Goal: Task Accomplishment & Management: Use online tool/utility

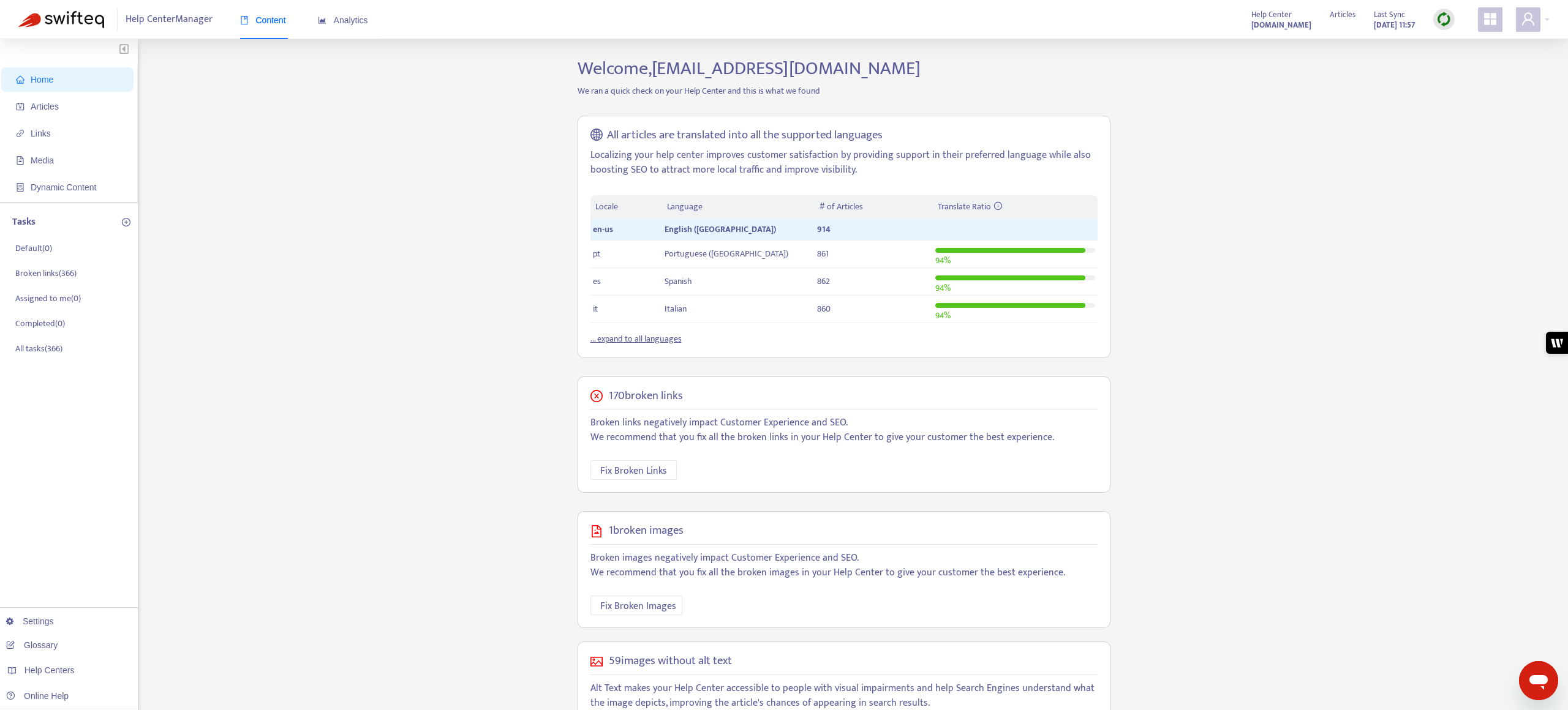
click at [1269, 25] on strong "[DOMAIN_NAME]" at bounding box center [1281, 24] width 60 height 14
click at [1551, 19] on div "Help Center Manager Content Analytics Help Center [DOMAIN_NAME] Articles Last S…" at bounding box center [784, 19] width 1568 height 39
click at [1547, 19] on div at bounding box center [1532, 19] width 33 height 24
click at [1475, 114] on div "Help Centers" at bounding box center [1489, 124] width 154 height 20
click at [1358, 179] on link "[DOMAIN_NAME]" at bounding box center [1330, 177] width 75 height 14
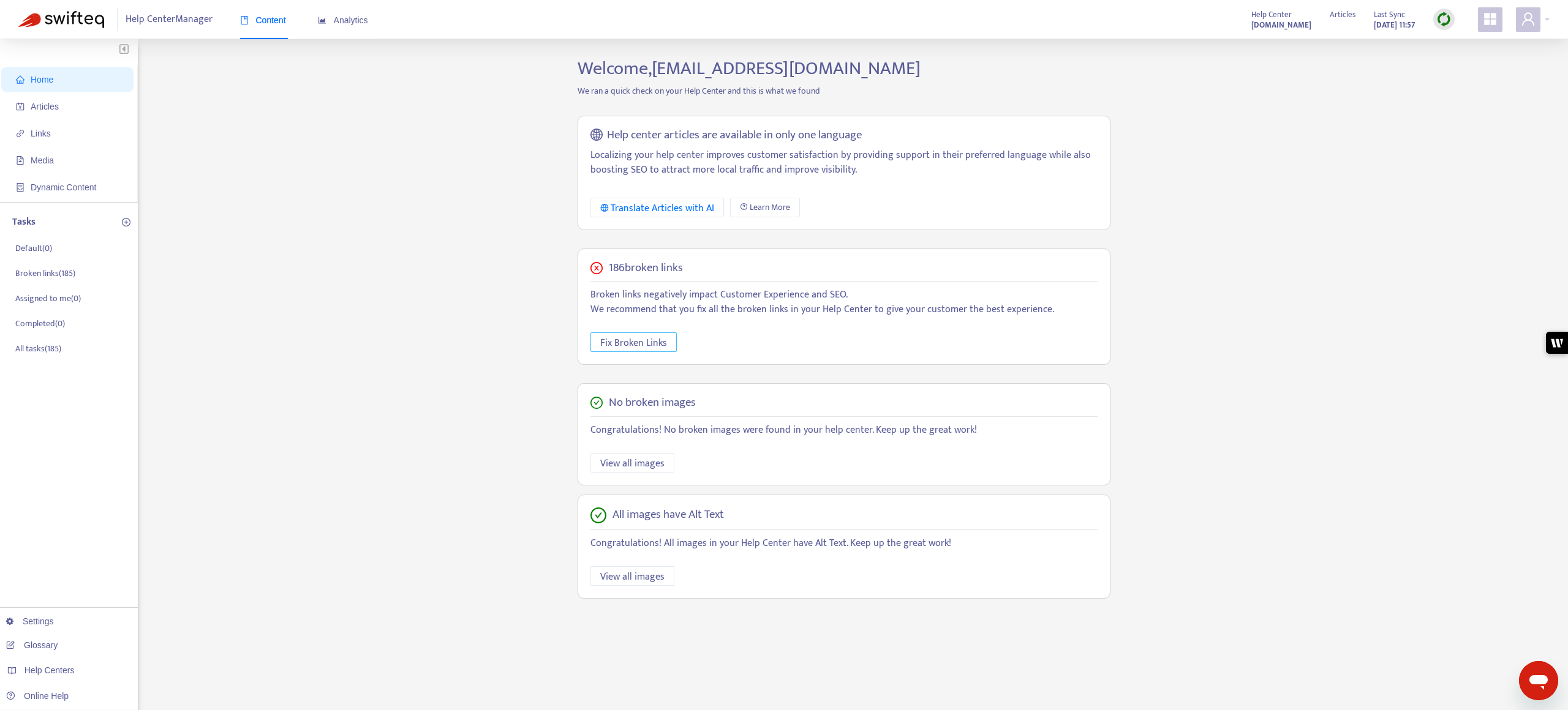
click at [632, 342] on span "Fix Broken Links" at bounding box center [633, 343] width 67 height 15
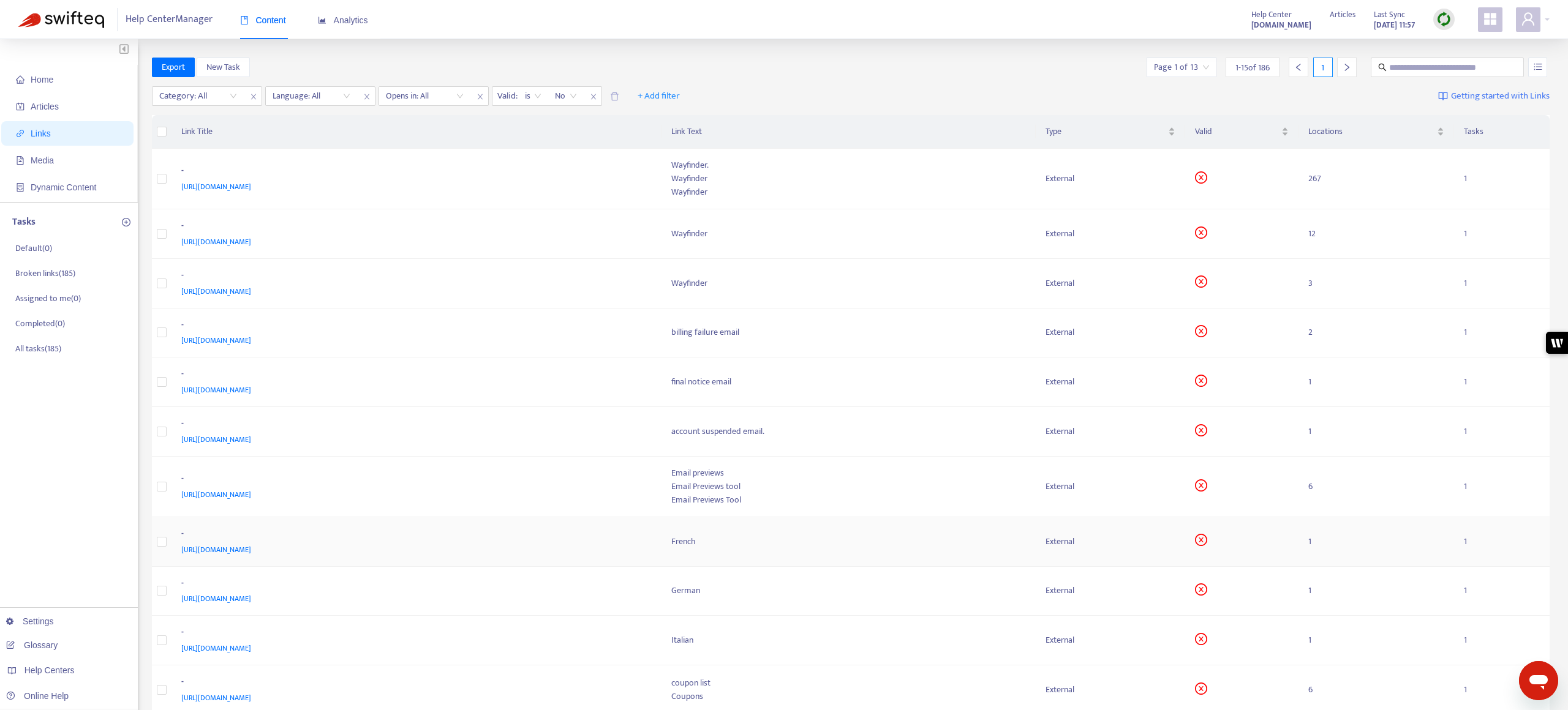
scroll to position [271, 0]
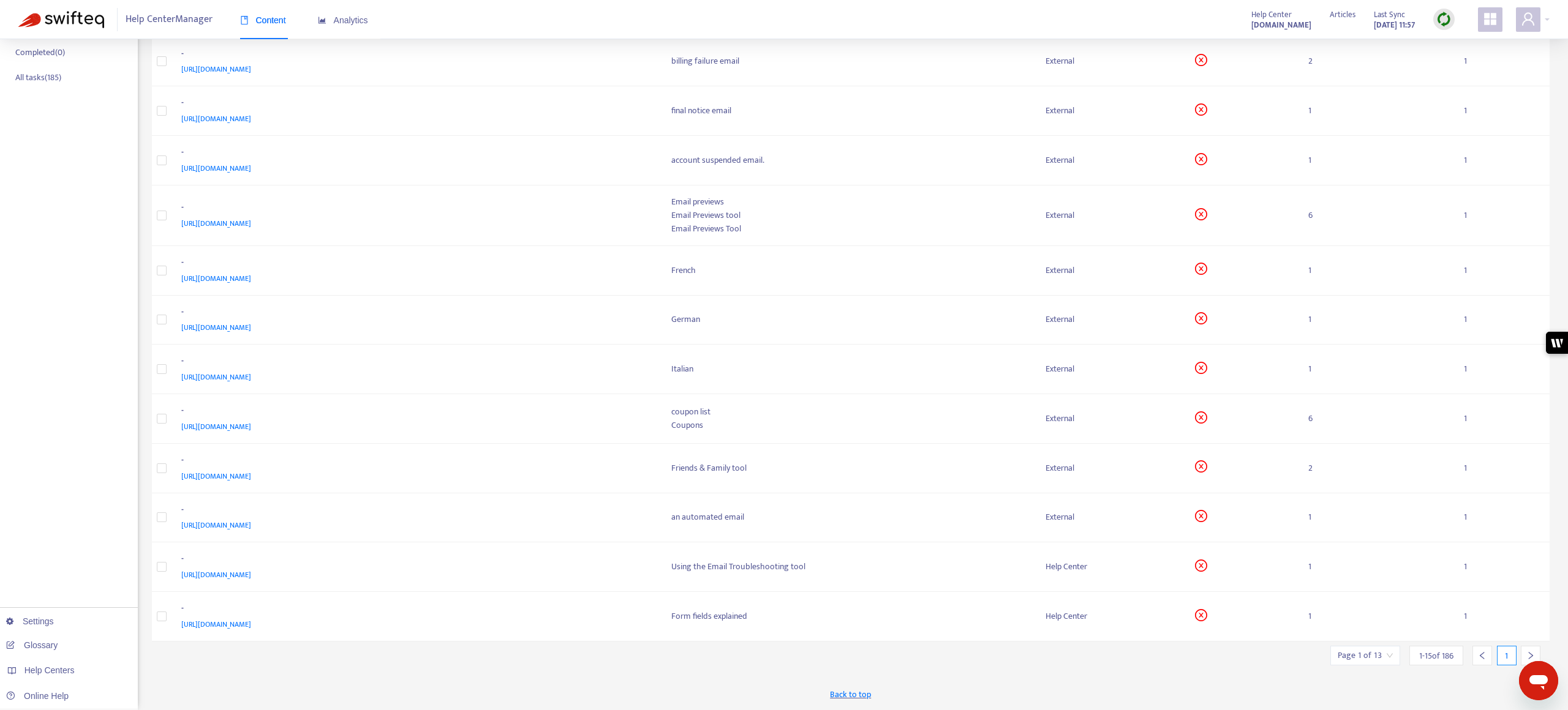
click at [1390, 660] on input "search" at bounding box center [1365, 656] width 55 height 18
click at [1431, 667] on div "Export New Task Page 1 of 13 1 - 15 of 186 1 Category: All Language: All Opens …" at bounding box center [851, 248] width 1398 height 924
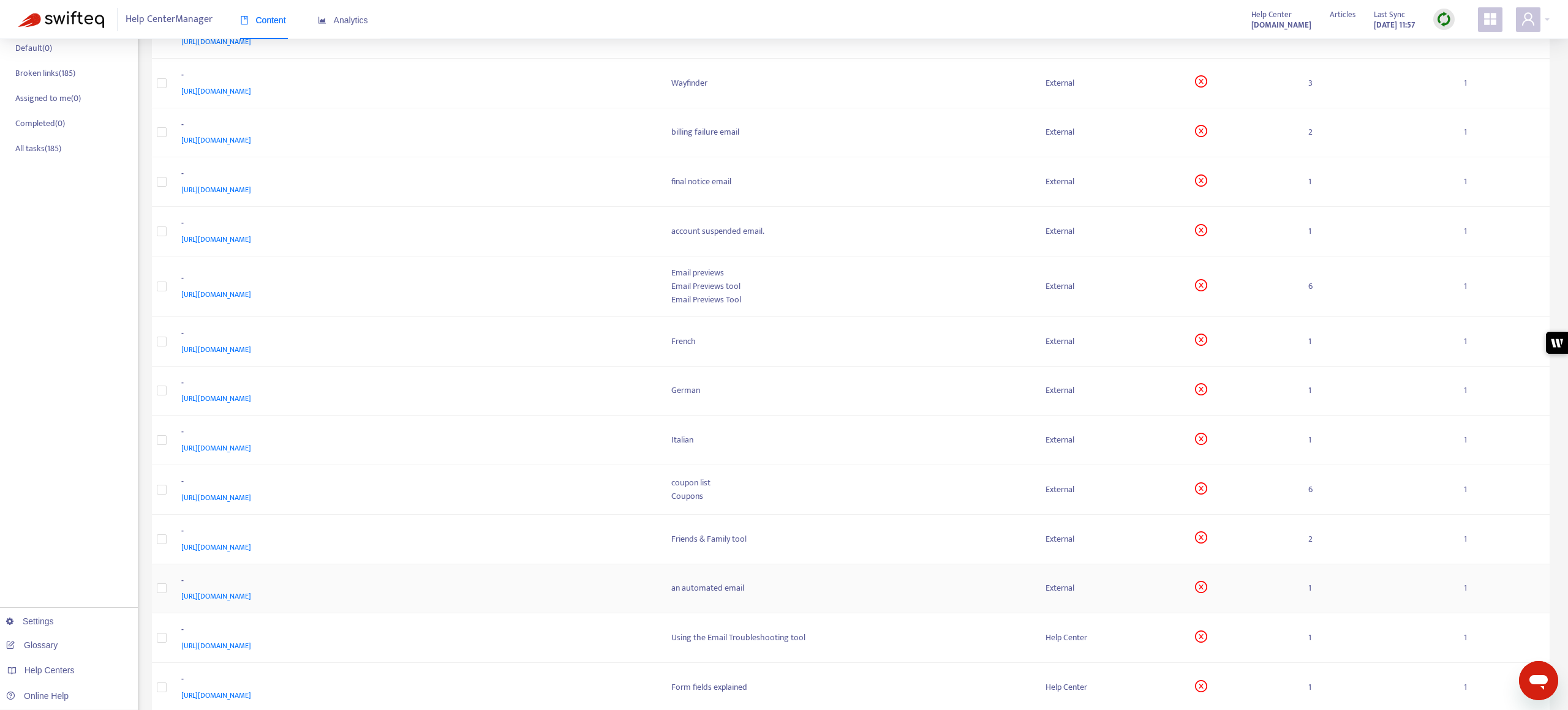
scroll to position [0, 0]
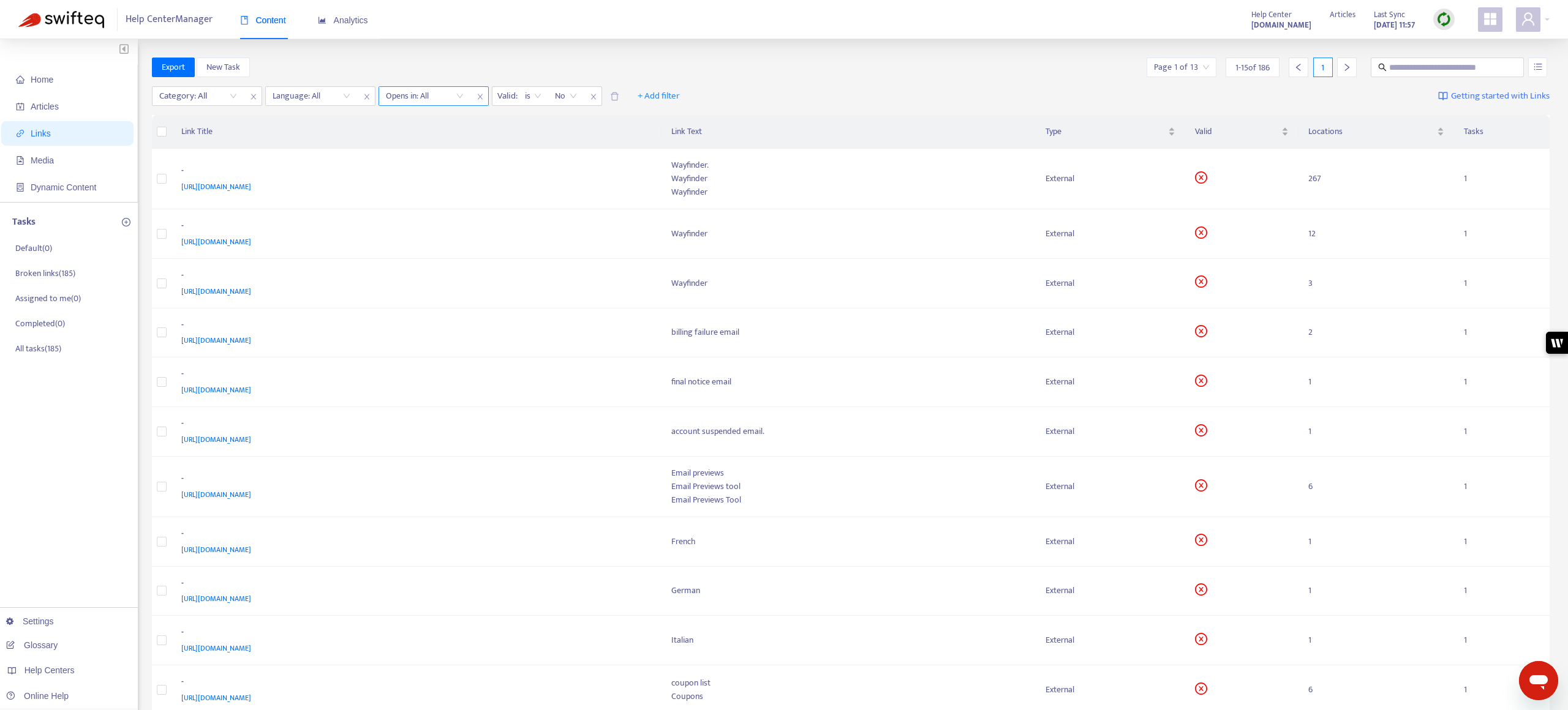
click at [422, 96] on input "search" at bounding box center [425, 96] width 78 height 18
click at [421, 135] on div "New tab" at bounding box center [496, 139] width 213 height 14
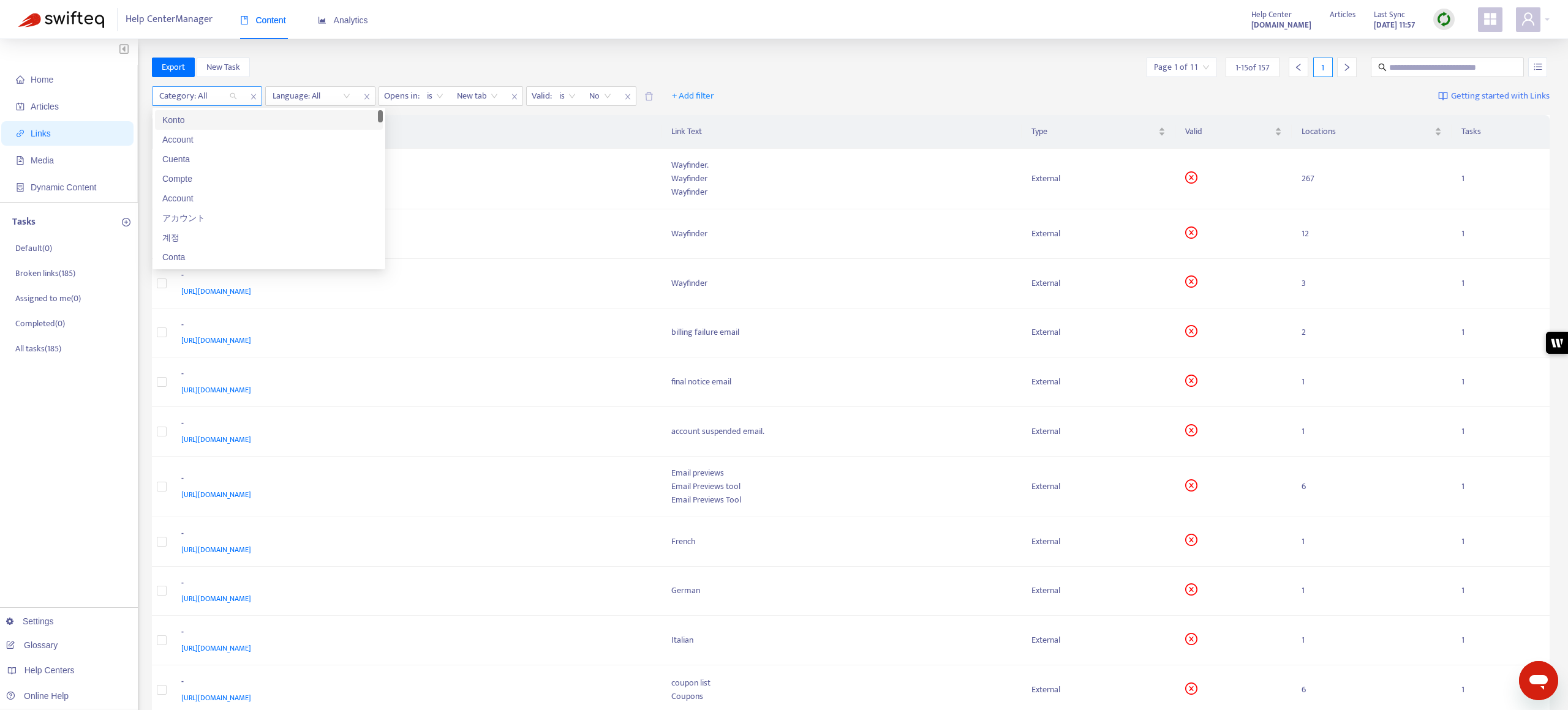
click at [229, 99] on div "Category: All" at bounding box center [198, 96] width 91 height 18
click at [257, 96] on icon "close" at bounding box center [254, 97] width 7 height 7
click at [230, 98] on div "Language: All" at bounding box center [198, 96] width 91 height 18
click at [221, 119] on div "en-us" at bounding box center [269, 119] width 213 height 14
click at [620, 96] on span "+ Add filter" at bounding box center [621, 96] width 42 height 14
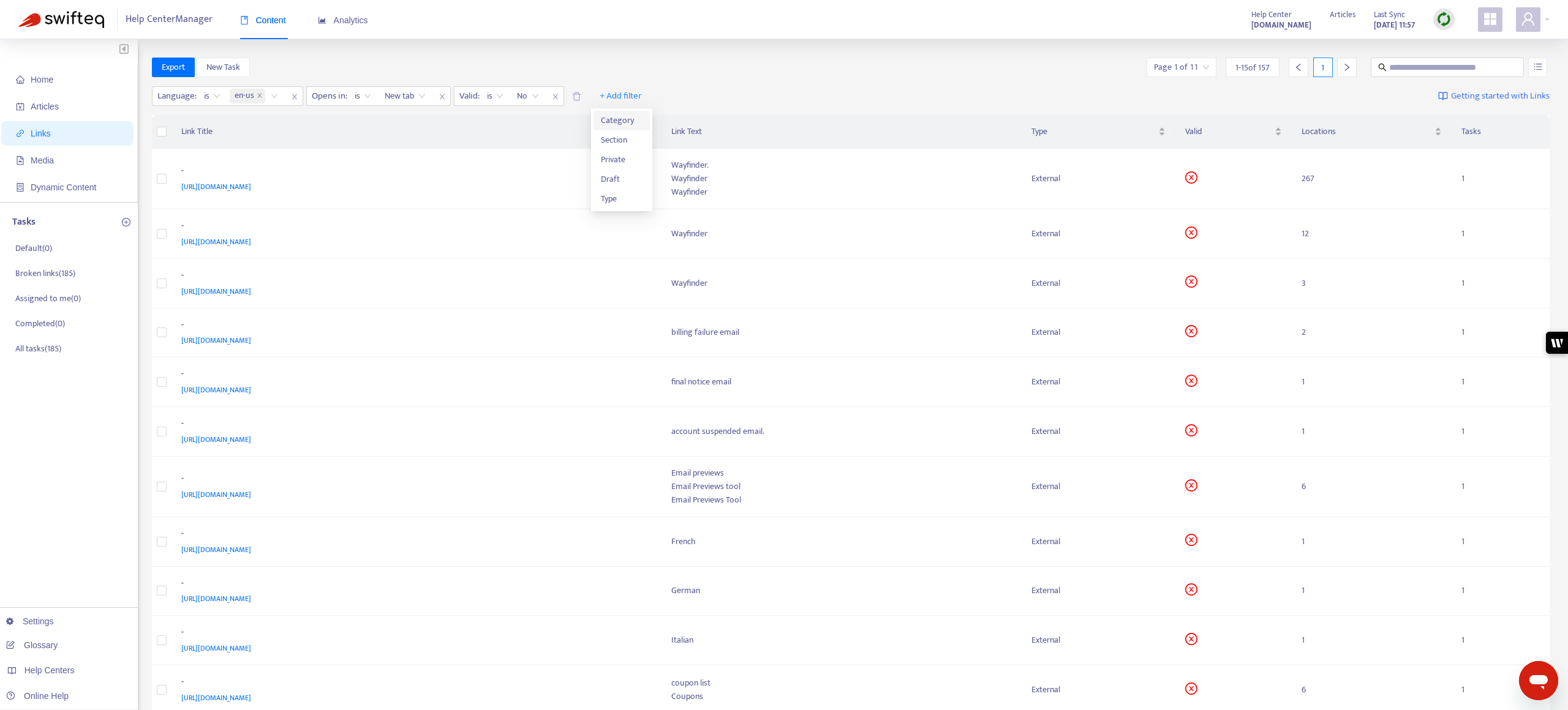
click at [614, 119] on span "Category" at bounding box center [621, 120] width 42 height 14
click at [620, 96] on div at bounding box center [607, 96] width 74 height 14
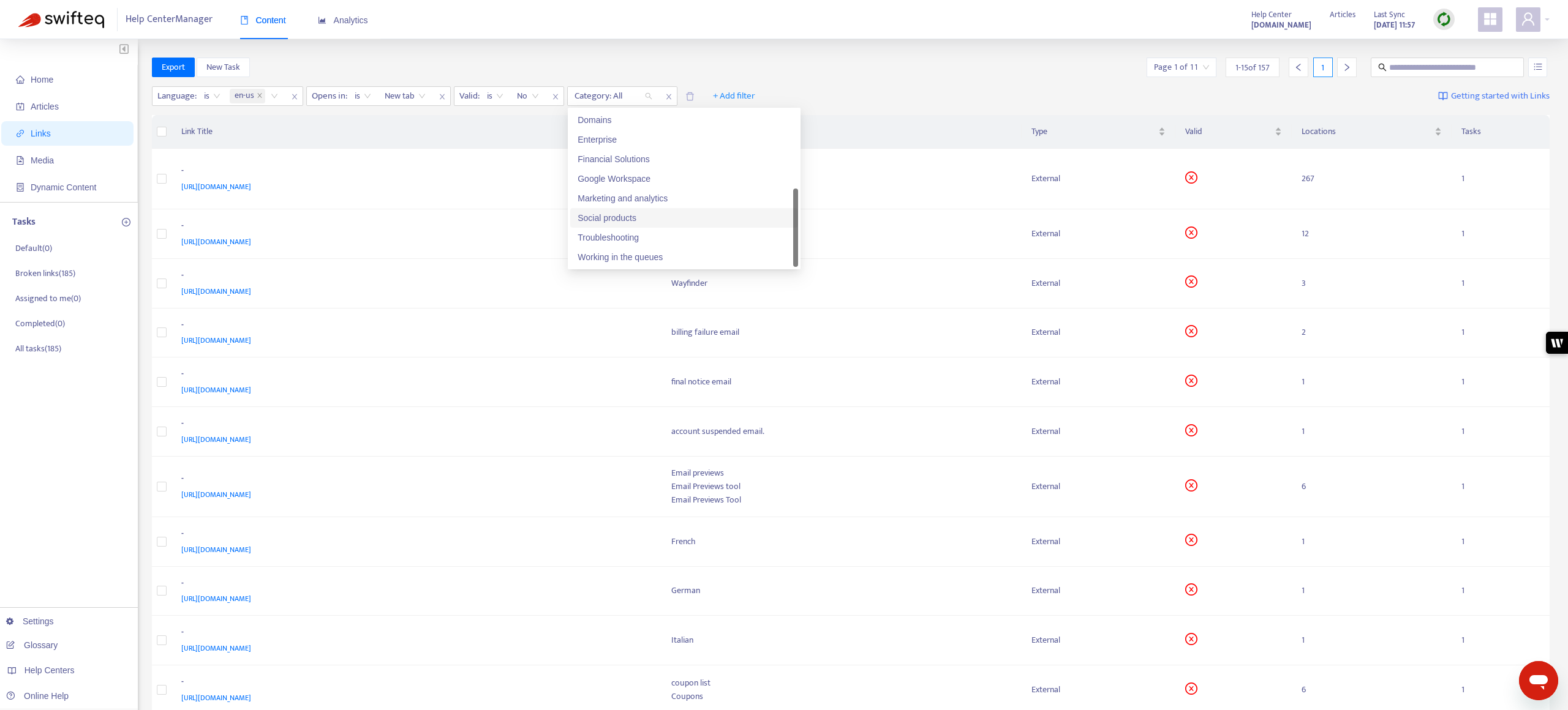
click at [635, 210] on div "Social products" at bounding box center [684, 219] width 228 height 20
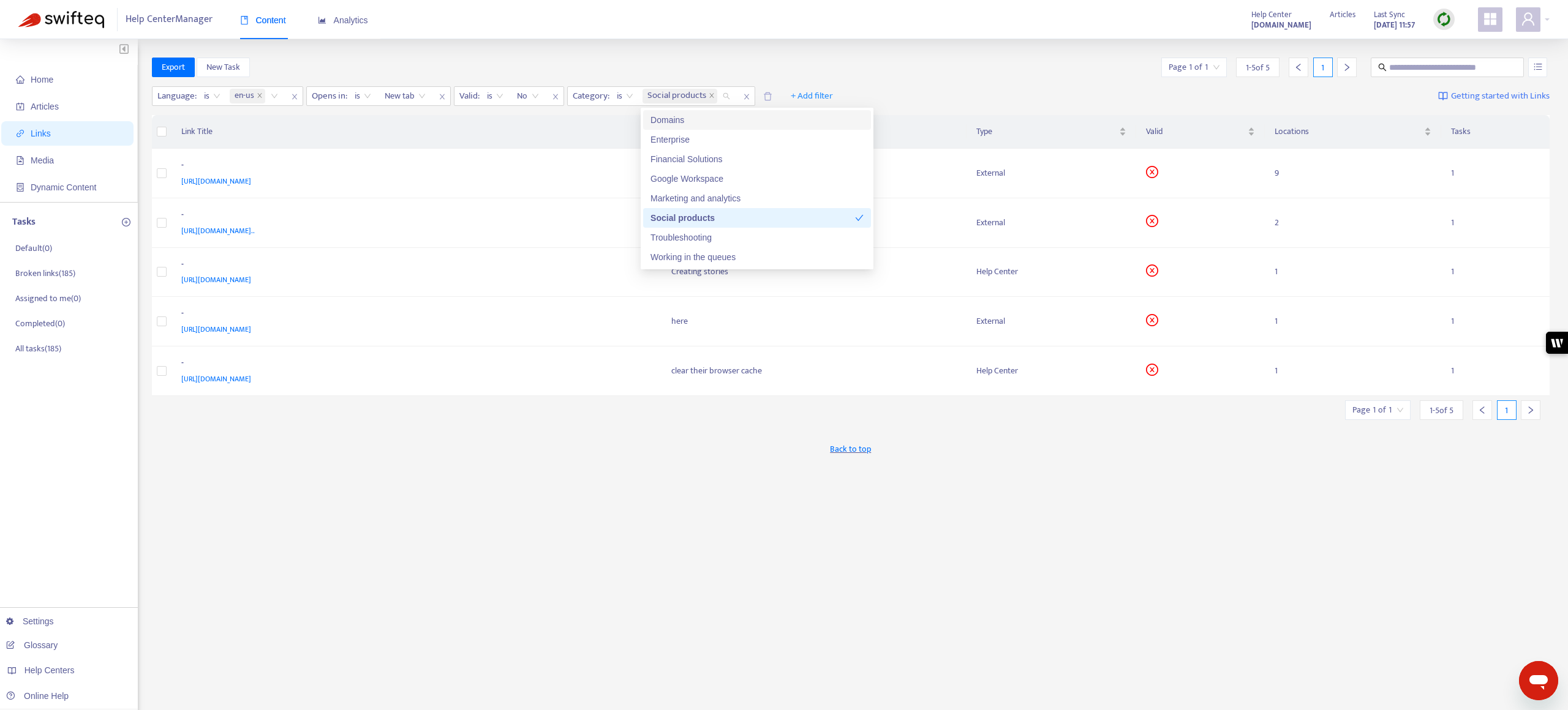
click at [570, 474] on div "Export New Task Page 1 of 1 1 - 5 of 5 1 Language : is en-us Opens in : is New …" at bounding box center [851, 416] width 1398 height 716
click at [746, 97] on icon "close" at bounding box center [745, 97] width 5 height 5
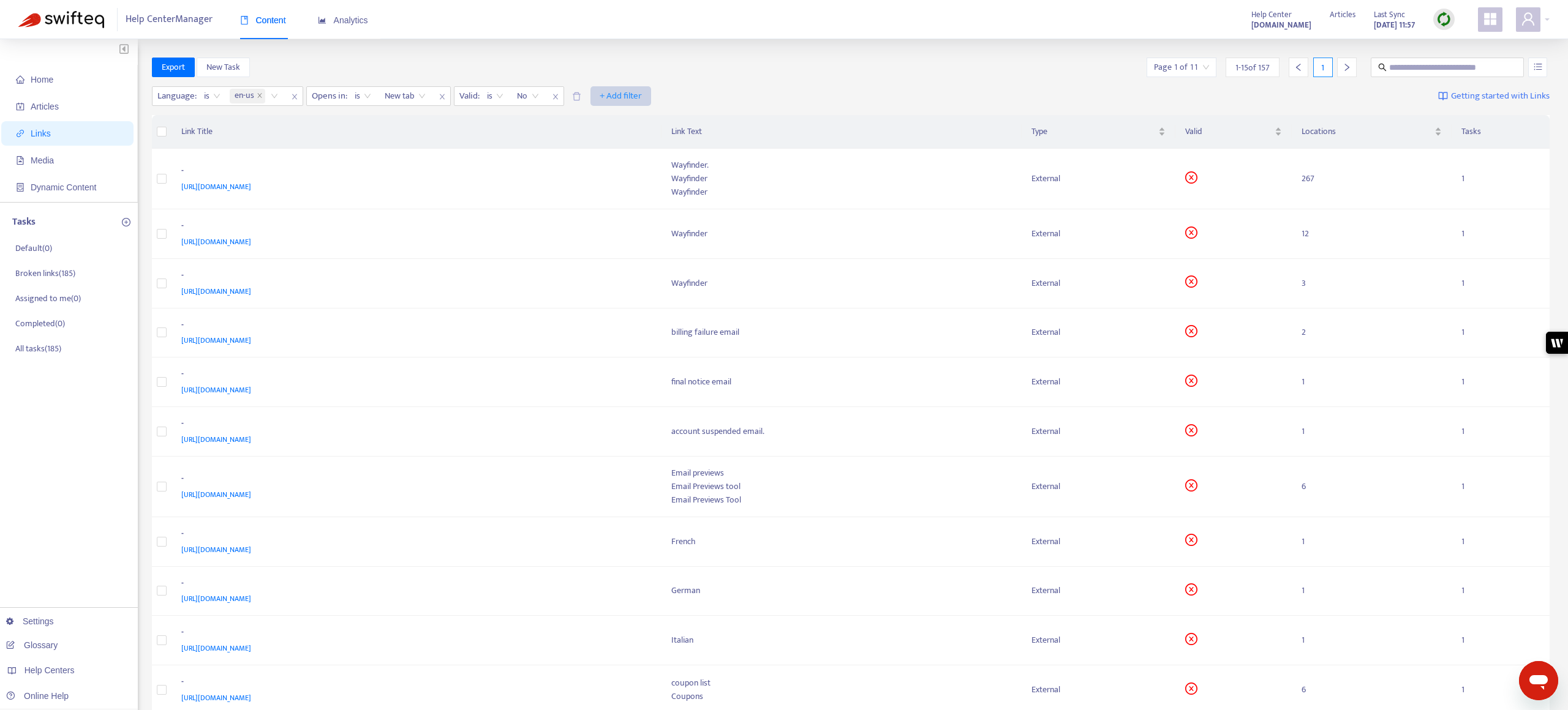
click at [621, 98] on span "+ Add filter" at bounding box center [621, 96] width 42 height 14
click at [626, 142] on span "Section" at bounding box center [621, 140] width 42 height 14
click at [593, 94] on div at bounding box center [607, 96] width 74 height 14
click at [741, 64] on div "Export New Task Page 1 of 11 1 - 15 of 157 1" at bounding box center [851, 68] width 1398 height 20
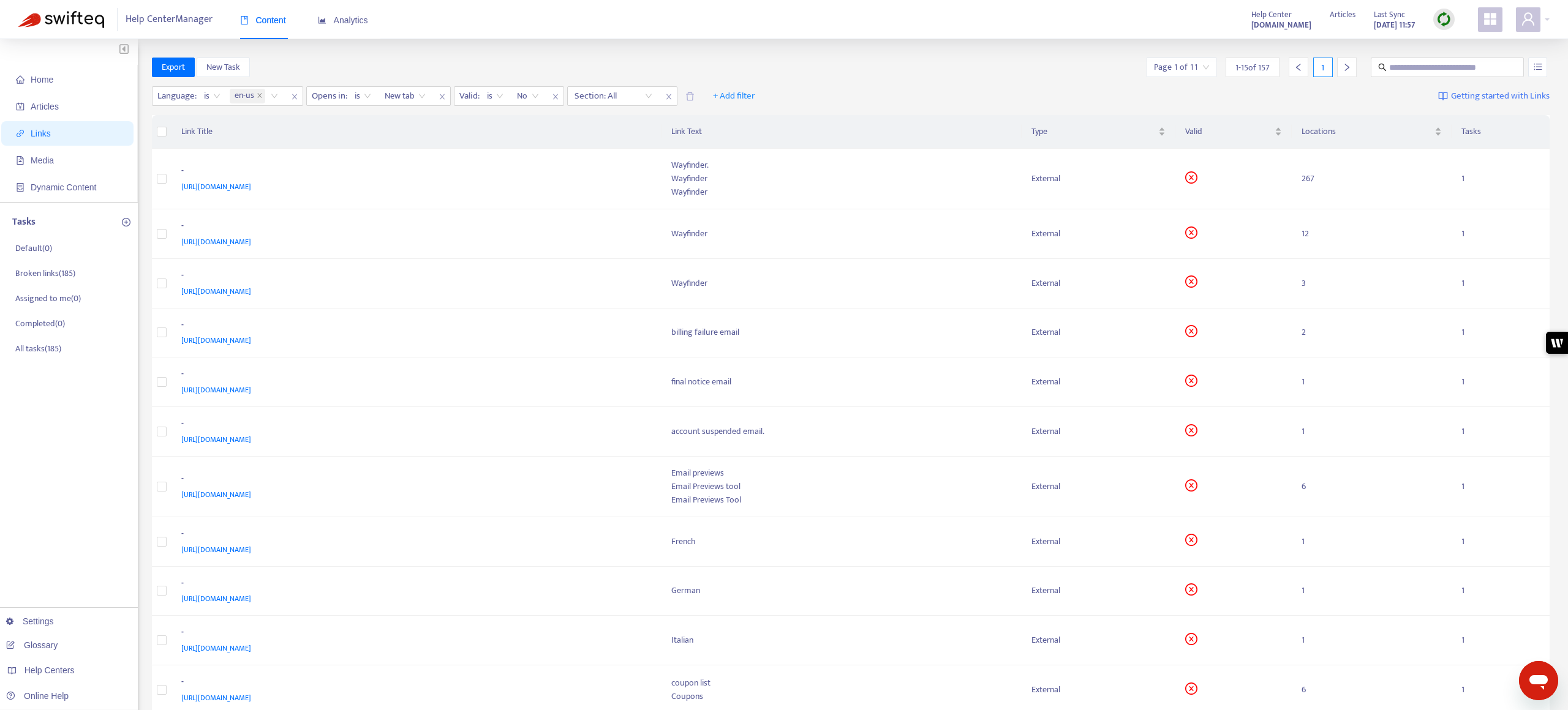
click at [59, 132] on span "Links" at bounding box center [70, 133] width 107 height 24
click at [33, 13] on img at bounding box center [61, 19] width 86 height 17
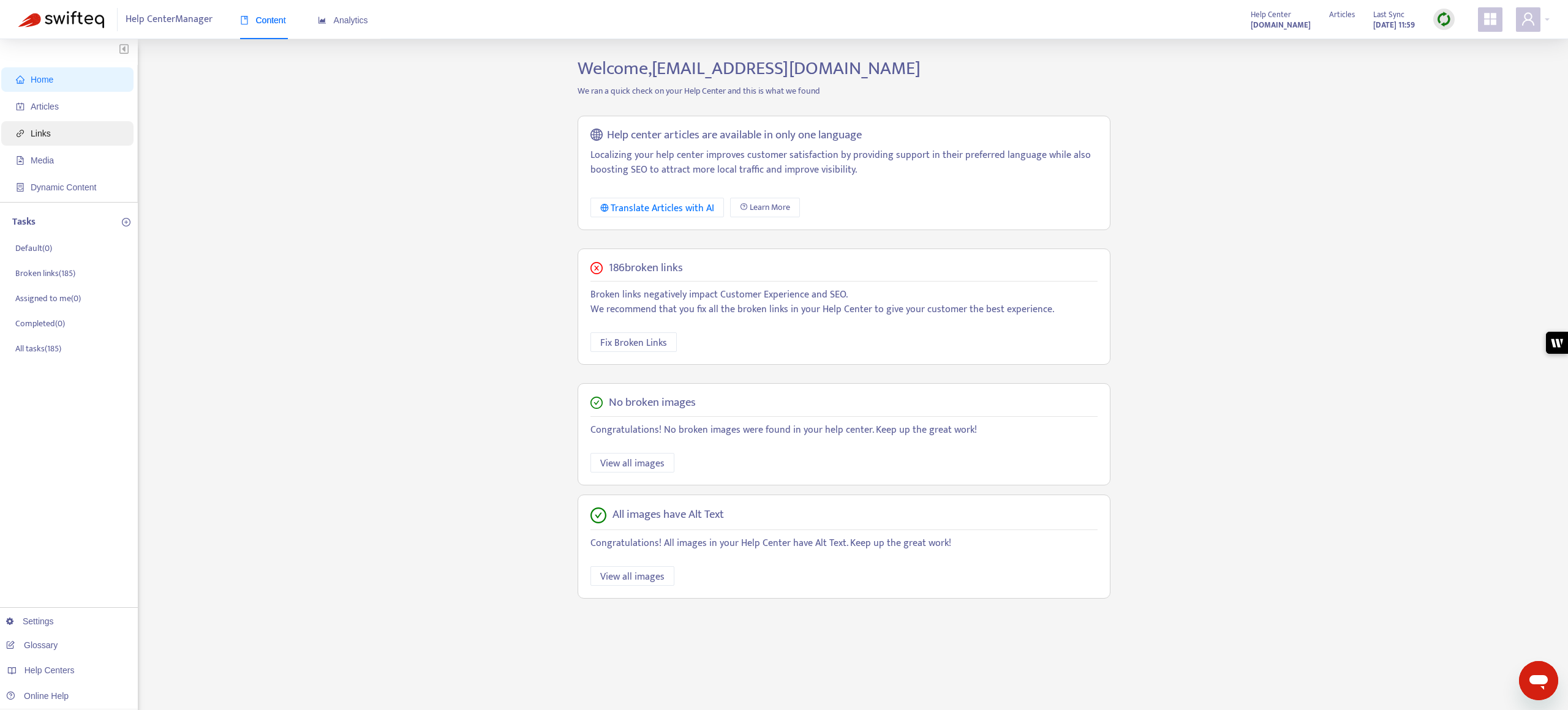
click at [97, 134] on span "Links" at bounding box center [70, 133] width 107 height 24
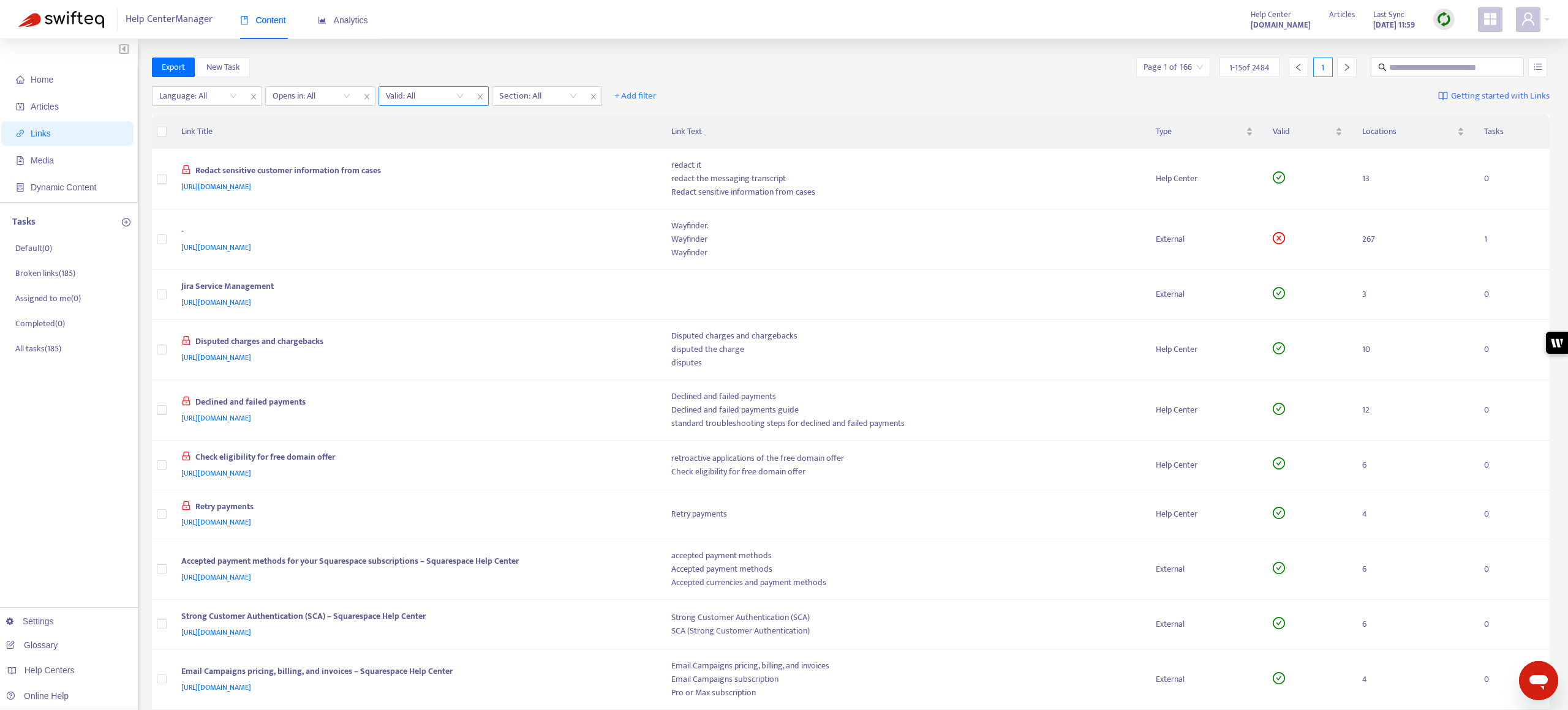
click at [462, 96] on input "search" at bounding box center [425, 96] width 78 height 18
click at [421, 160] on div "No" at bounding box center [496, 159] width 213 height 14
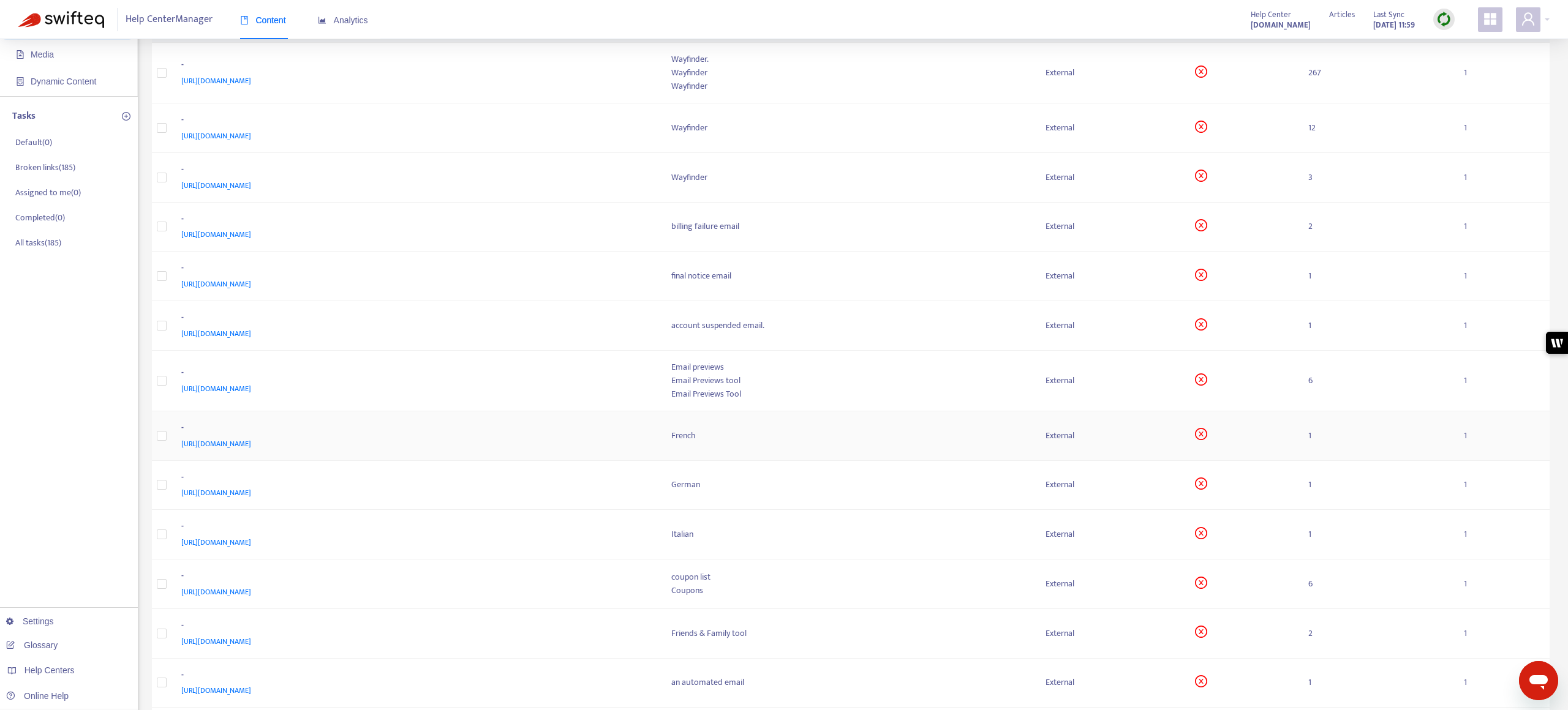
scroll to position [271, 0]
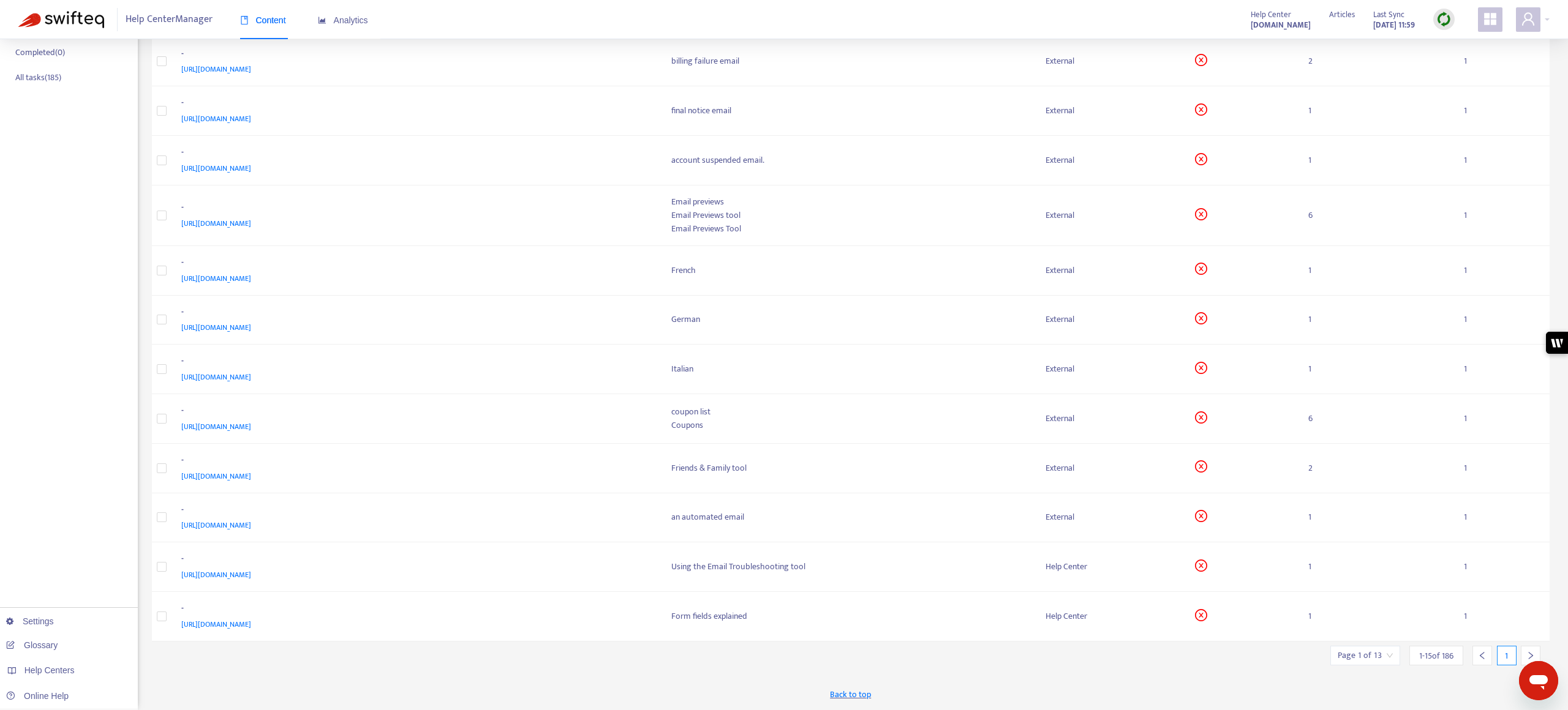
click at [1527, 655] on icon "right" at bounding box center [1530, 655] width 8 height 8
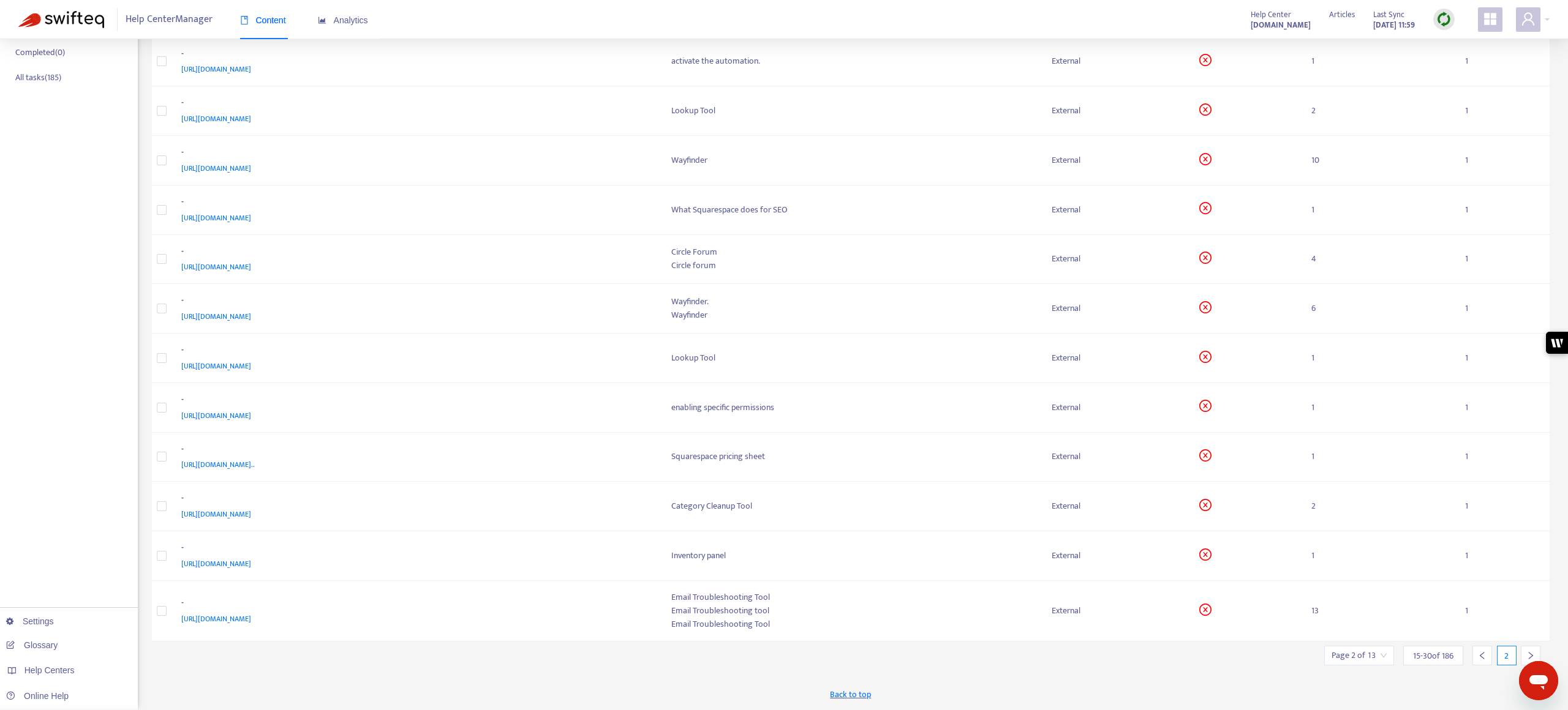
click at [1528, 653] on icon "right" at bounding box center [1530, 656] width 5 height 7
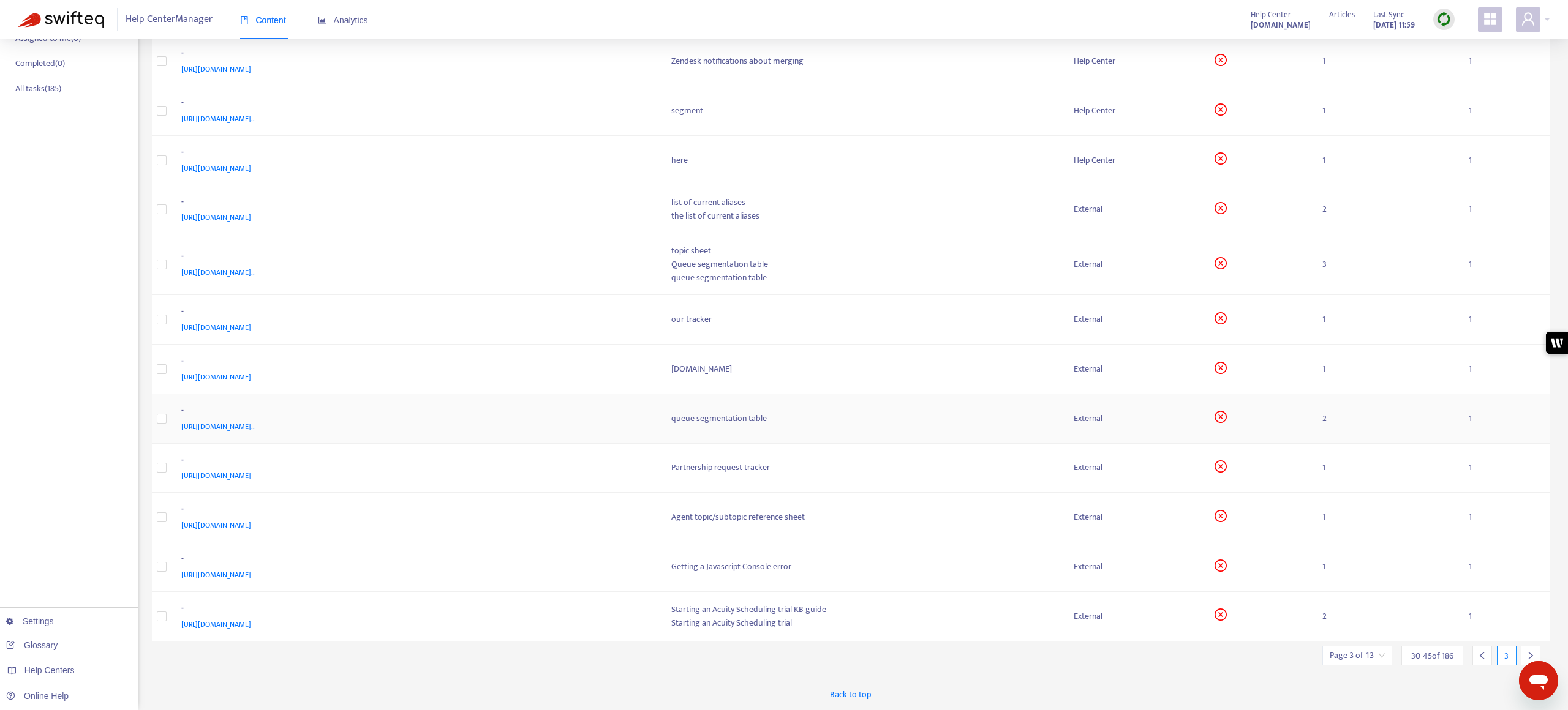
scroll to position [0, 0]
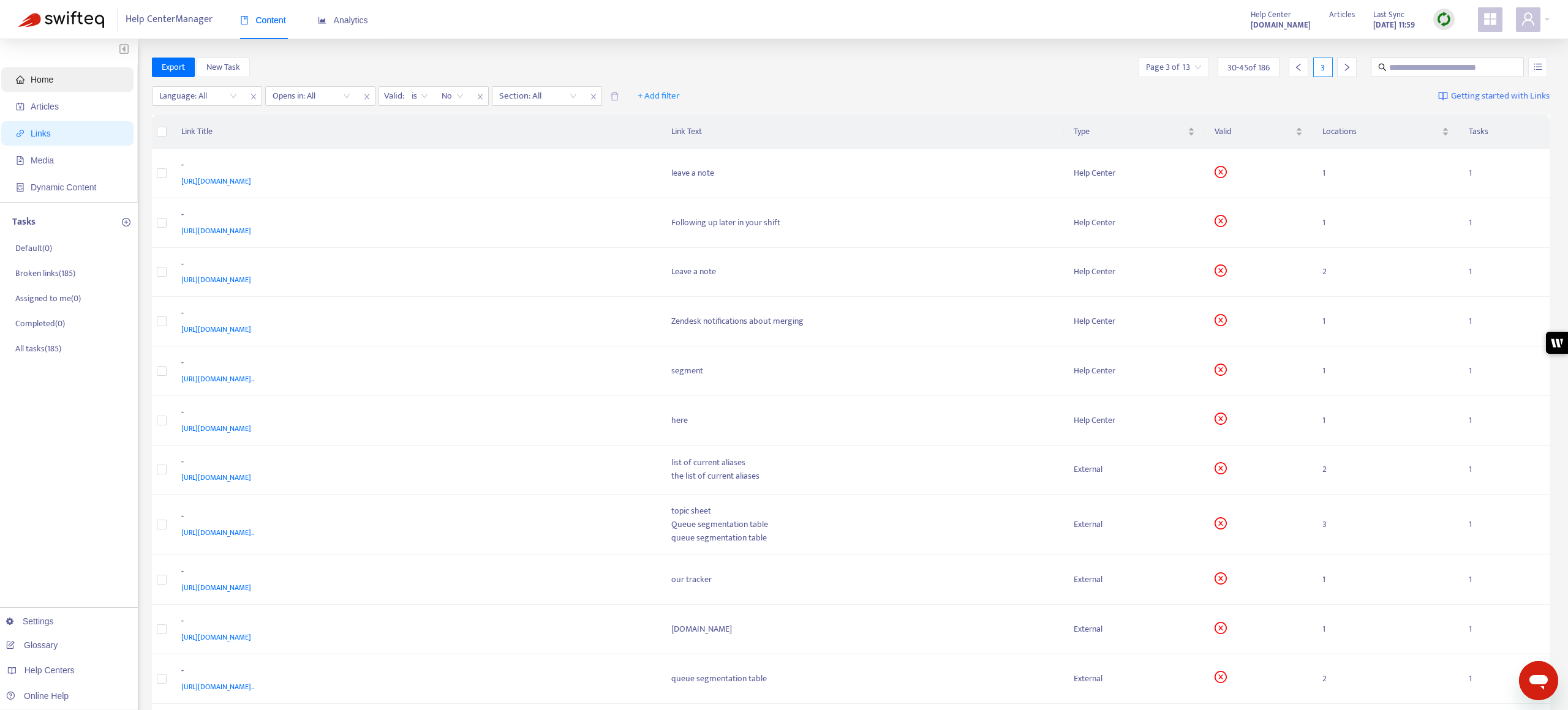
click at [38, 70] on span "Home" at bounding box center [70, 79] width 107 height 24
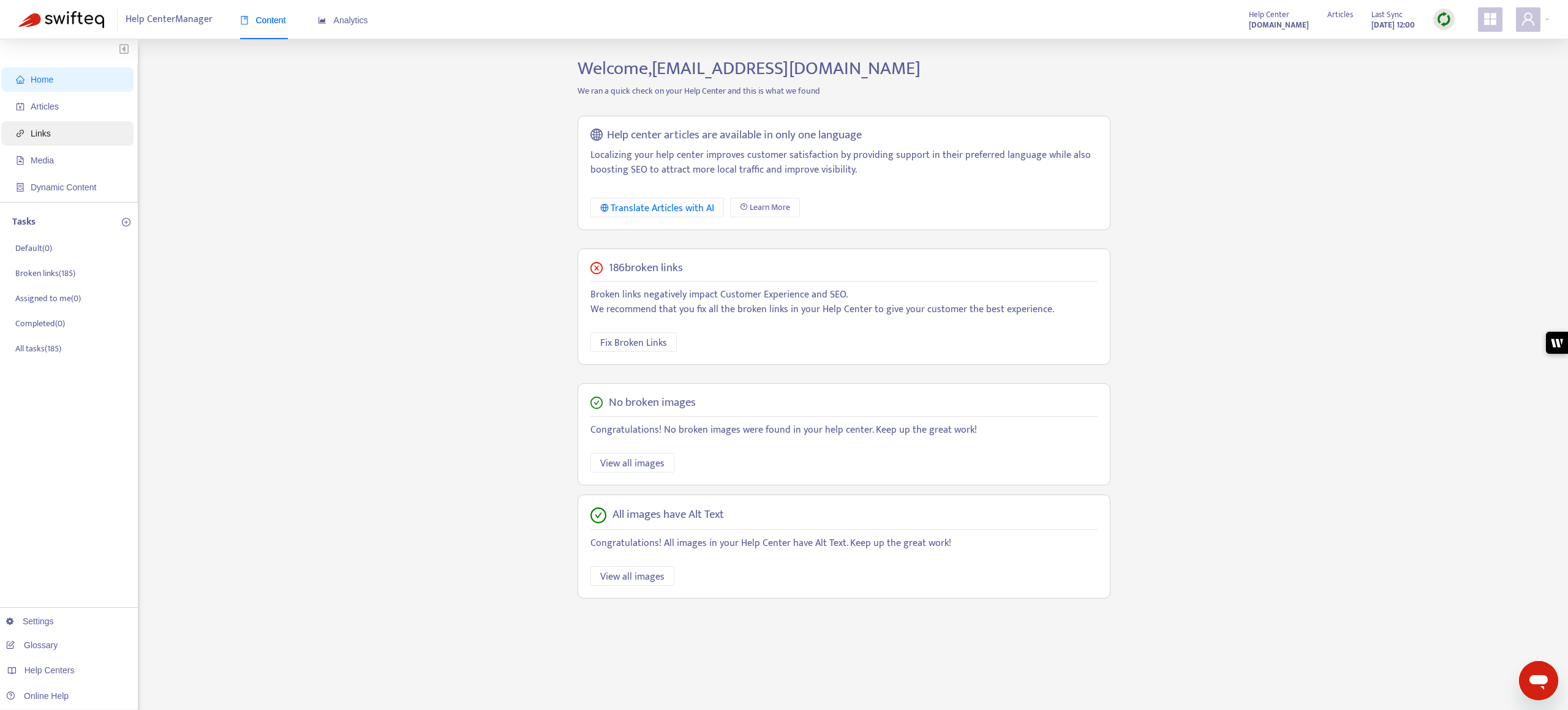
click at [58, 133] on span "Links" at bounding box center [70, 133] width 107 height 24
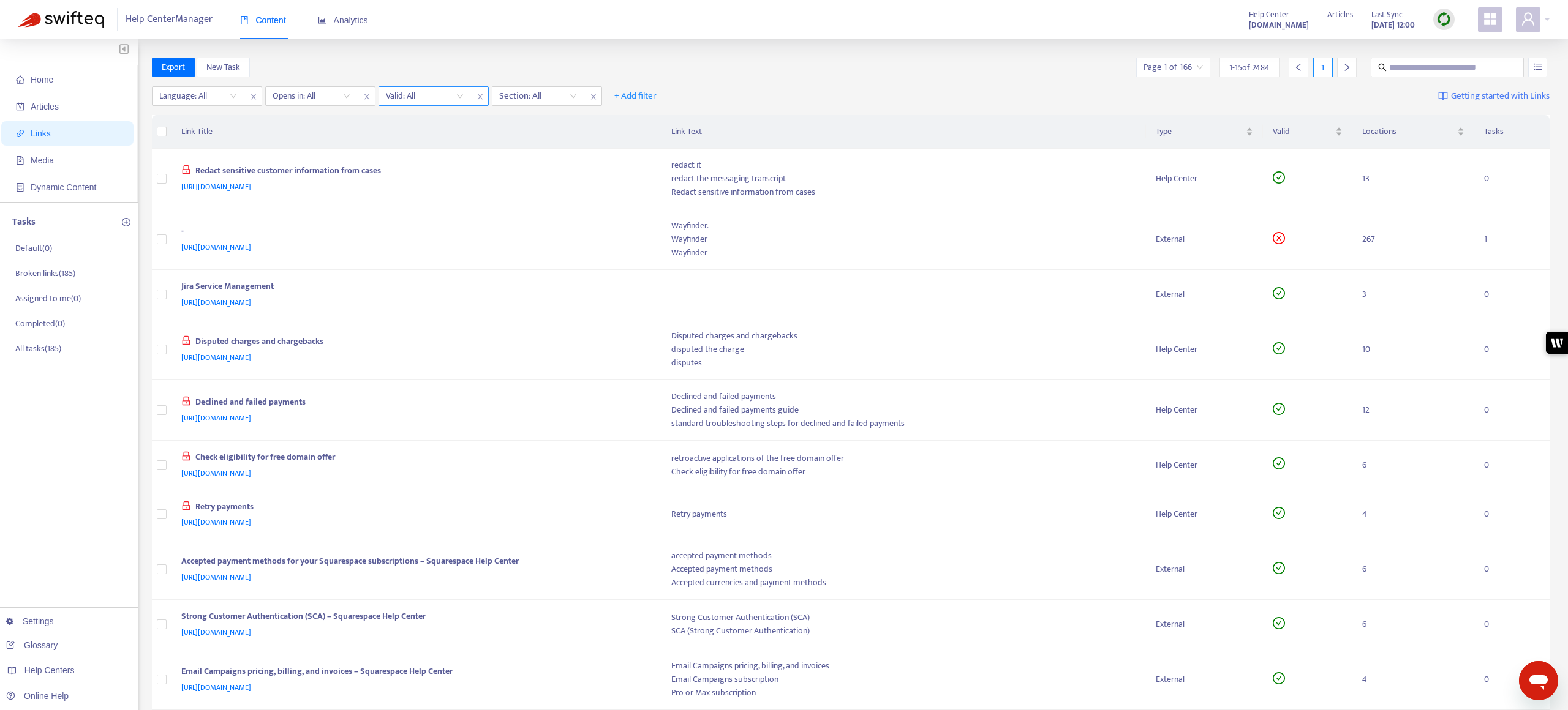
click at [403, 94] on input "search" at bounding box center [425, 96] width 78 height 18
click at [395, 157] on div "No" at bounding box center [496, 159] width 213 height 14
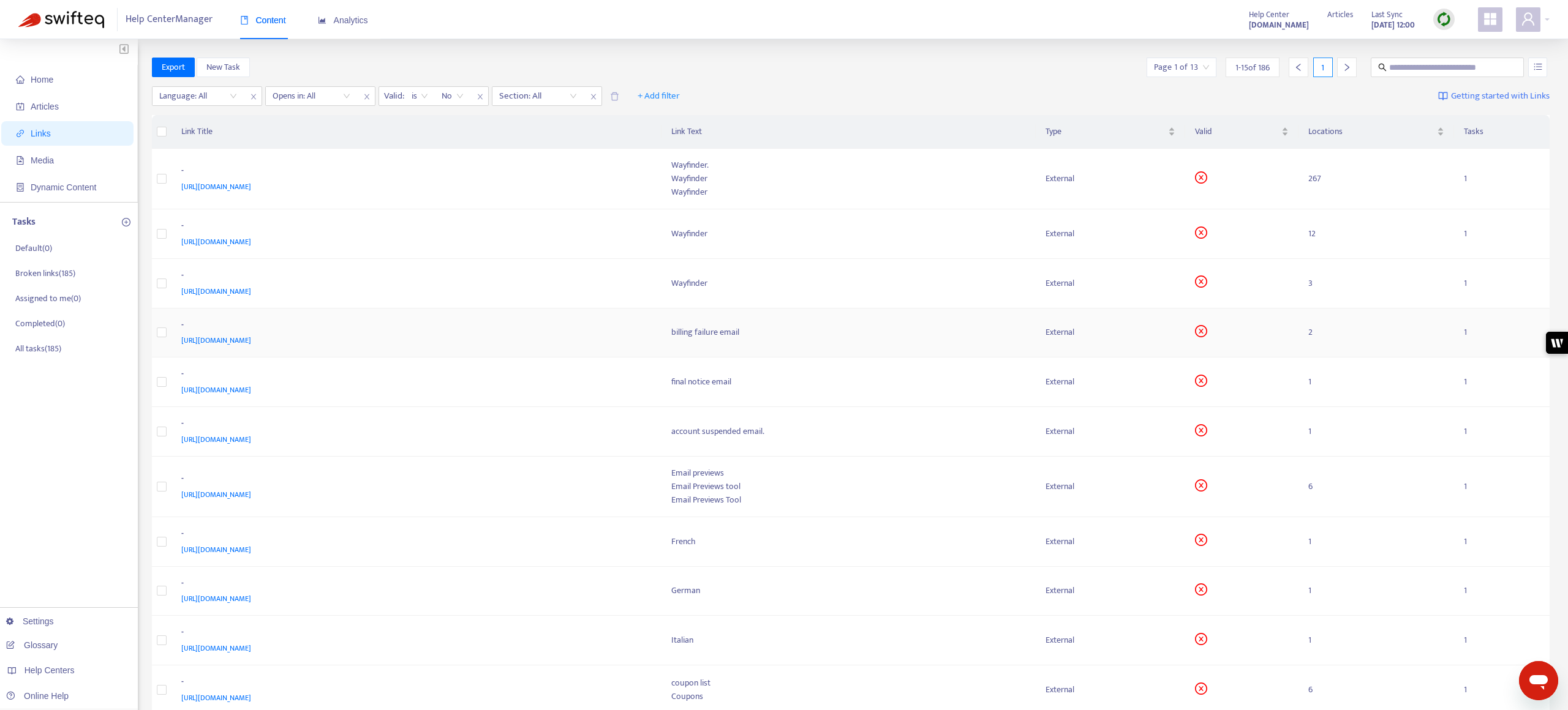
scroll to position [4, 0]
click at [643, 94] on span "+ Add filter" at bounding box center [658, 92] width 42 height 14
click at [876, 82] on div "Language: All Opens in: All Valid : is No Section: All + Add filter Getting sta…" at bounding box center [851, 95] width 1398 height 33
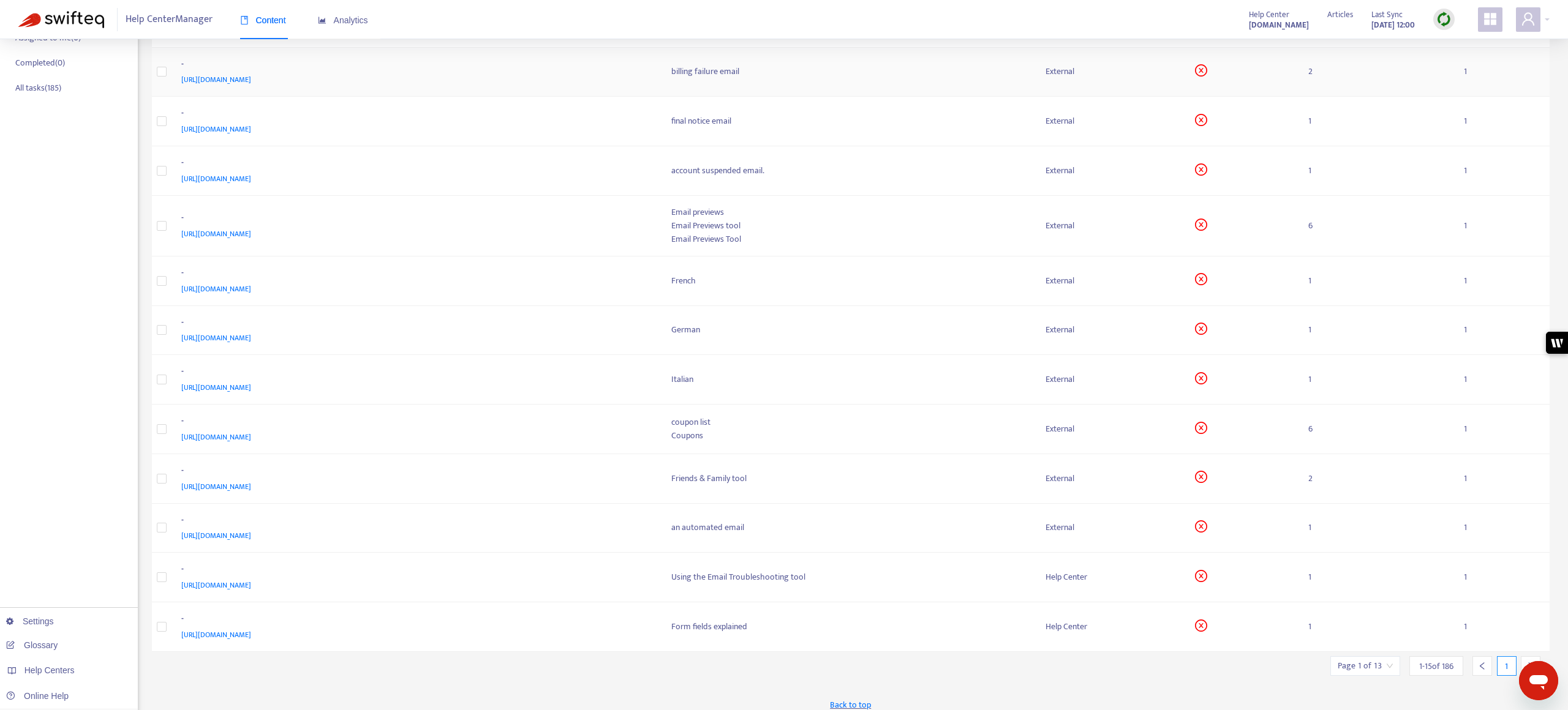
scroll to position [271, 0]
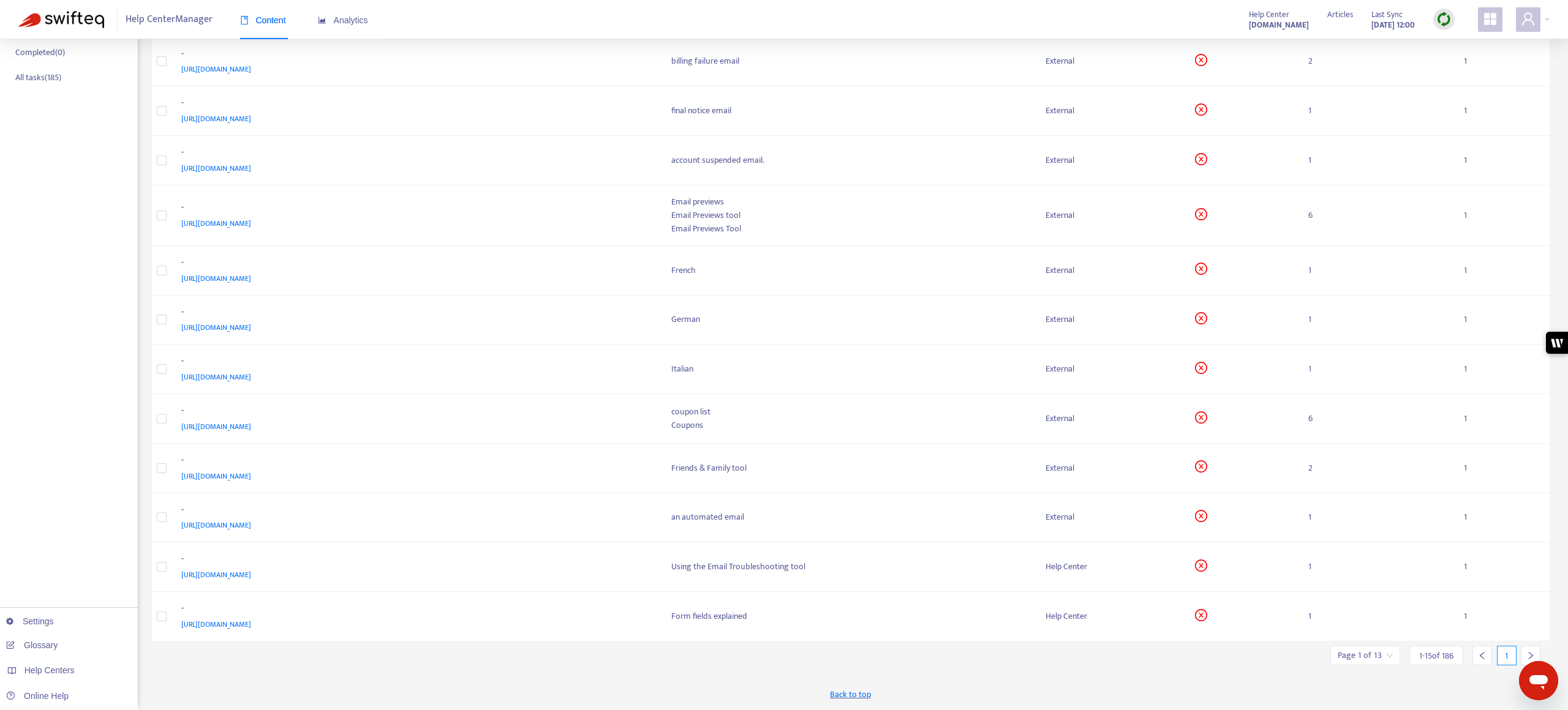
click at [1526, 654] on icon "right" at bounding box center [1530, 655] width 8 height 8
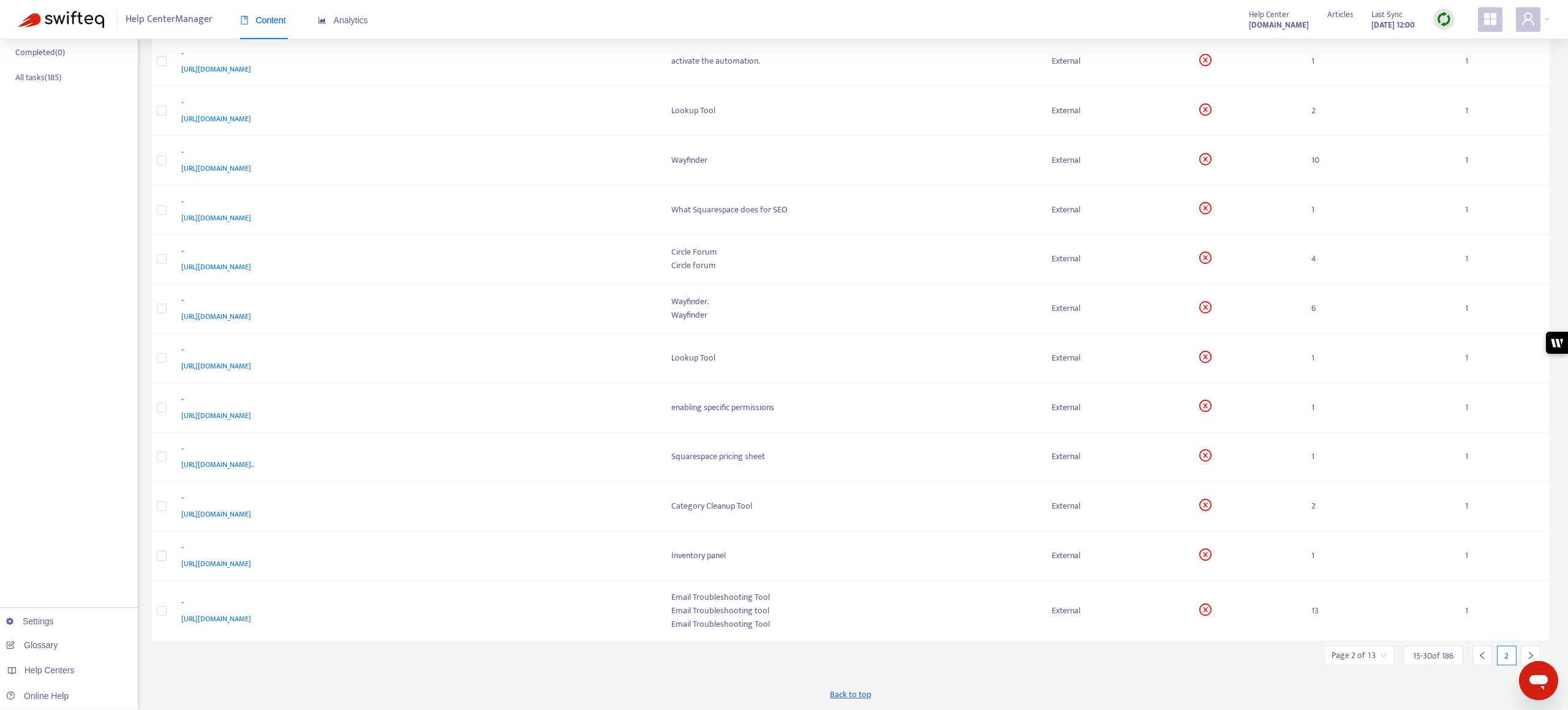
click at [1526, 654] on icon "right" at bounding box center [1530, 655] width 8 height 8
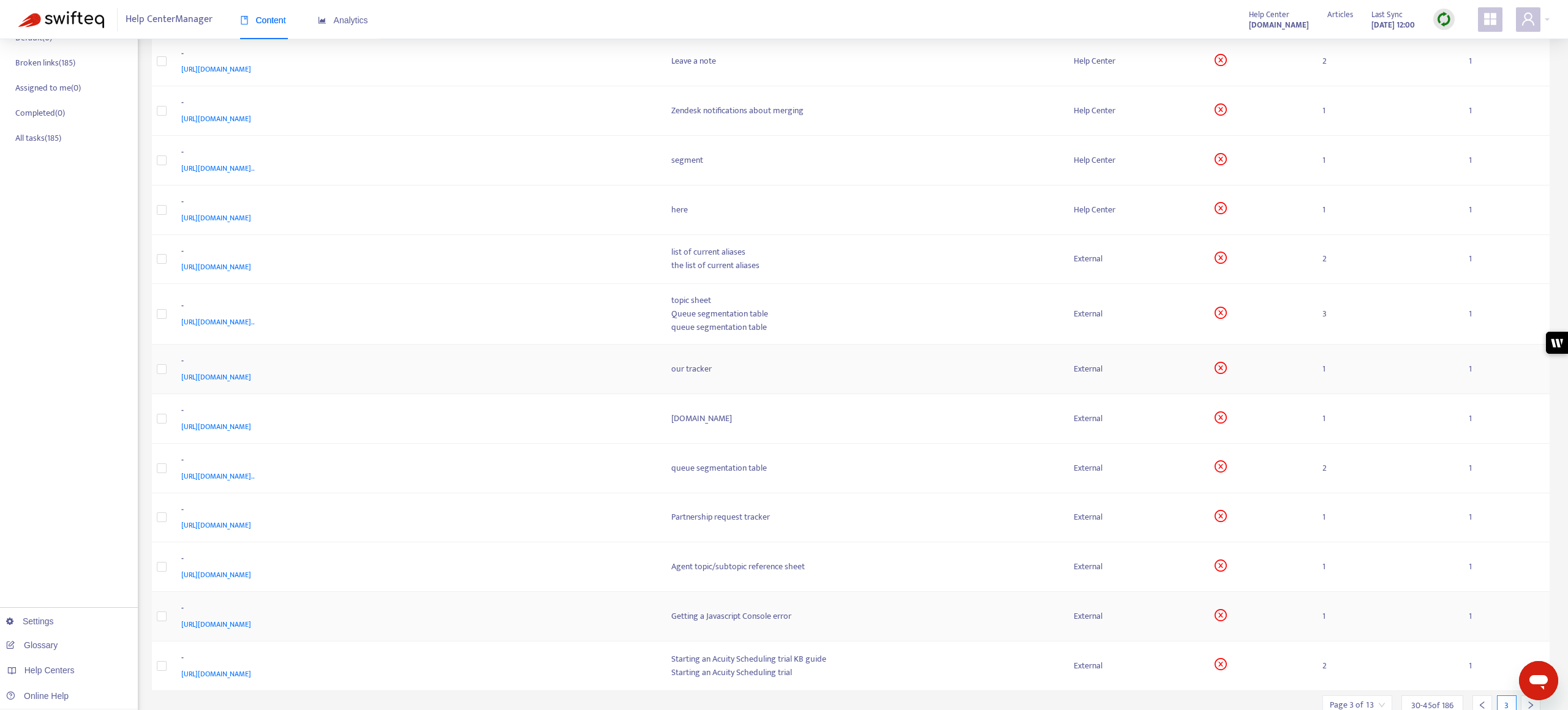
scroll to position [260, 0]
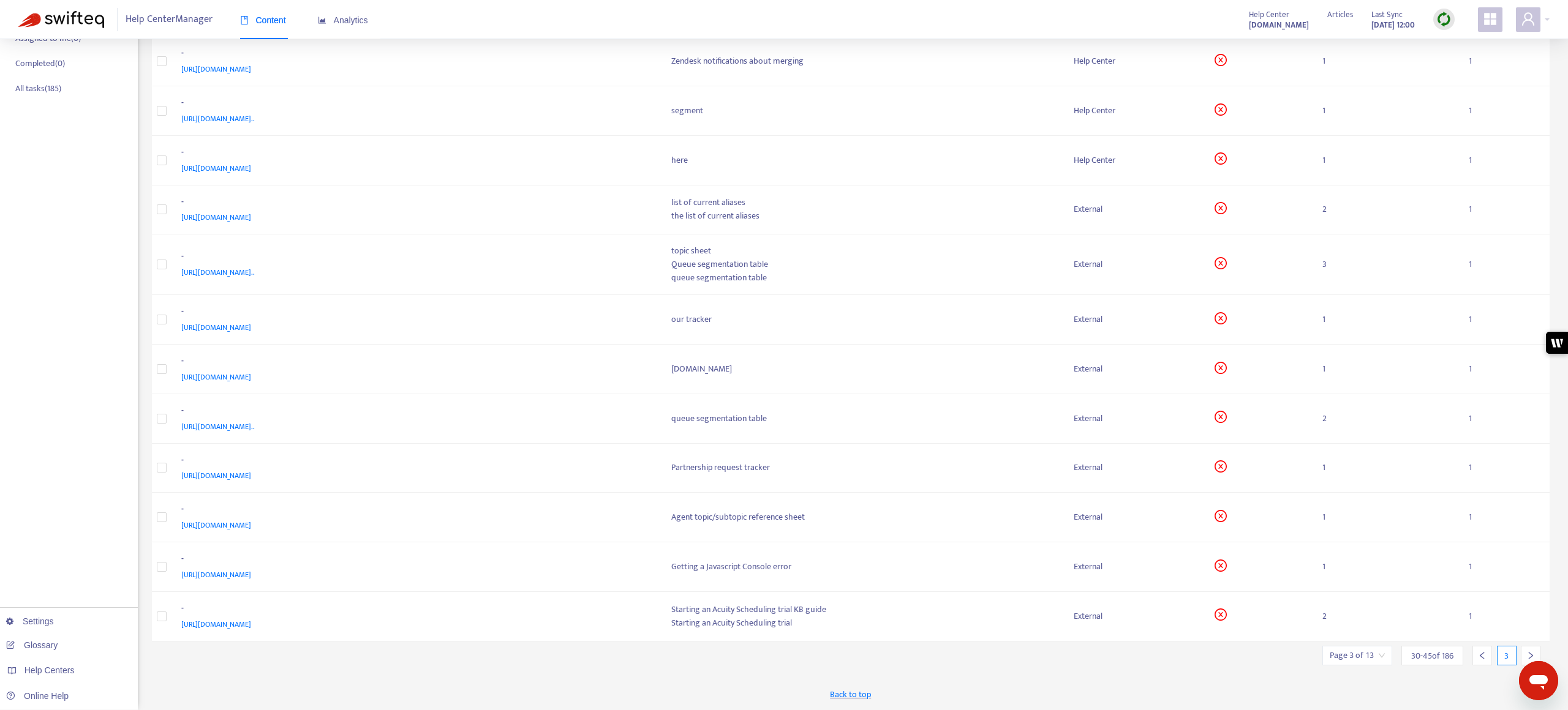
click at [1528, 655] on icon "right" at bounding box center [1530, 655] width 8 height 8
click at [1528, 649] on div at bounding box center [1530, 656] width 20 height 20
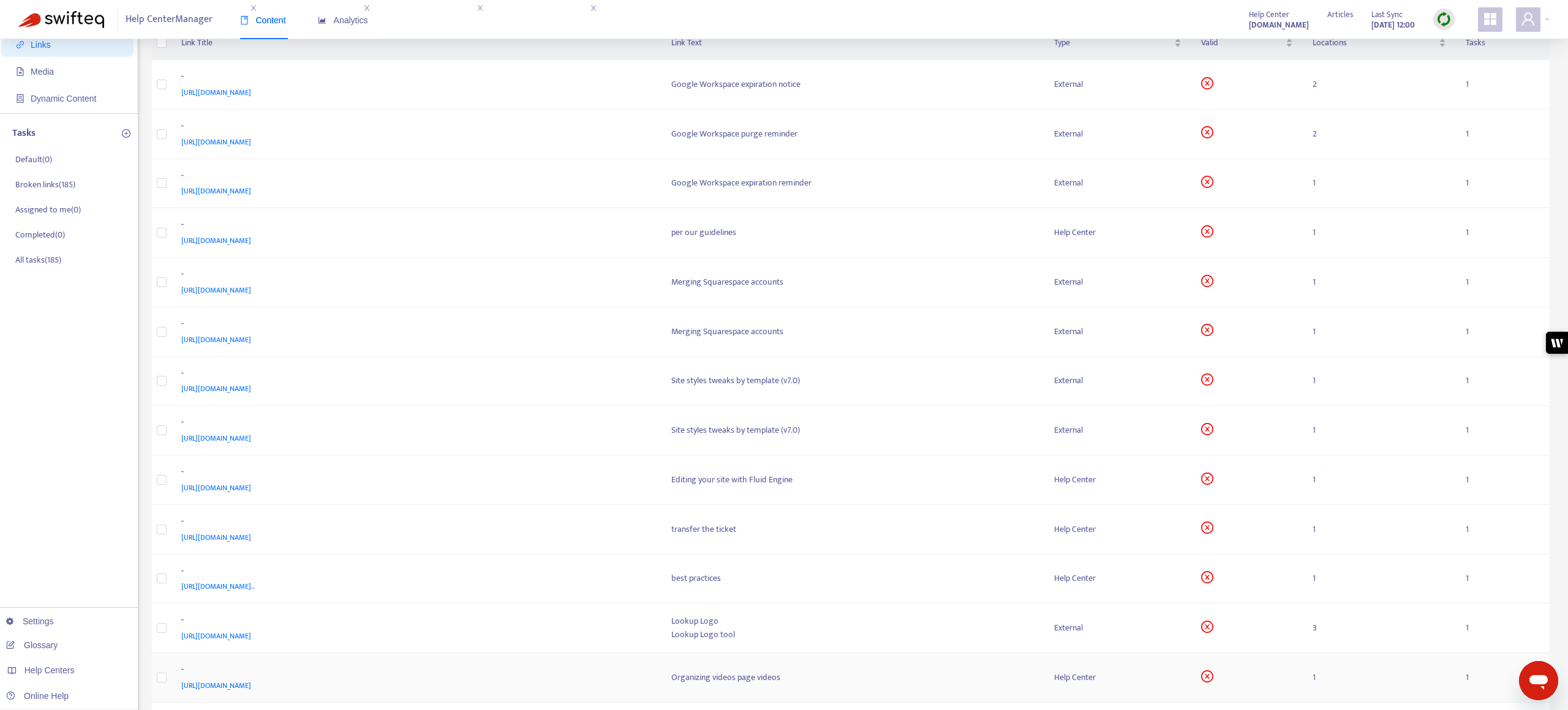
scroll to position [0, 0]
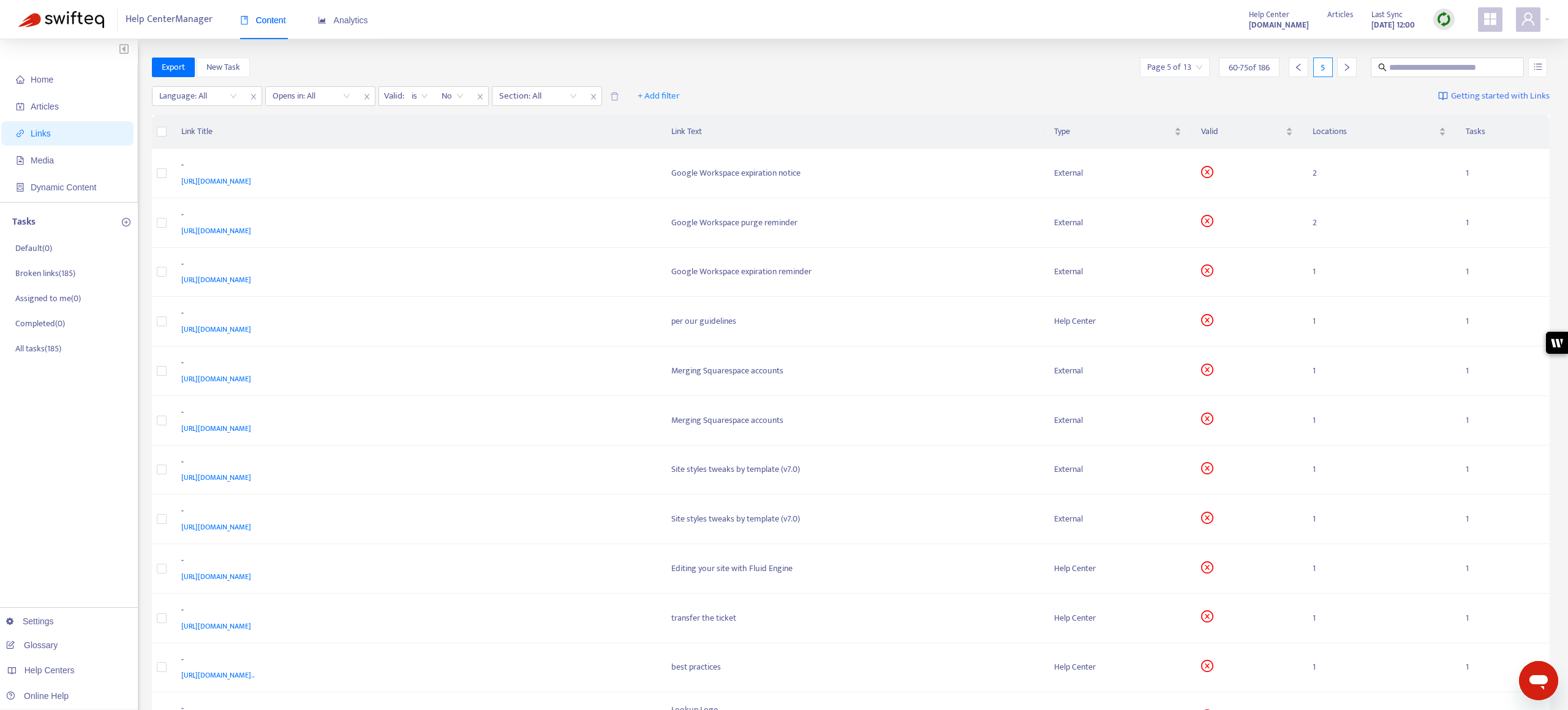
click at [137, 33] on div "Help Center Manager Content Analytics" at bounding box center [208, 19] width 379 height 39
click at [83, 21] on img at bounding box center [61, 19] width 86 height 17
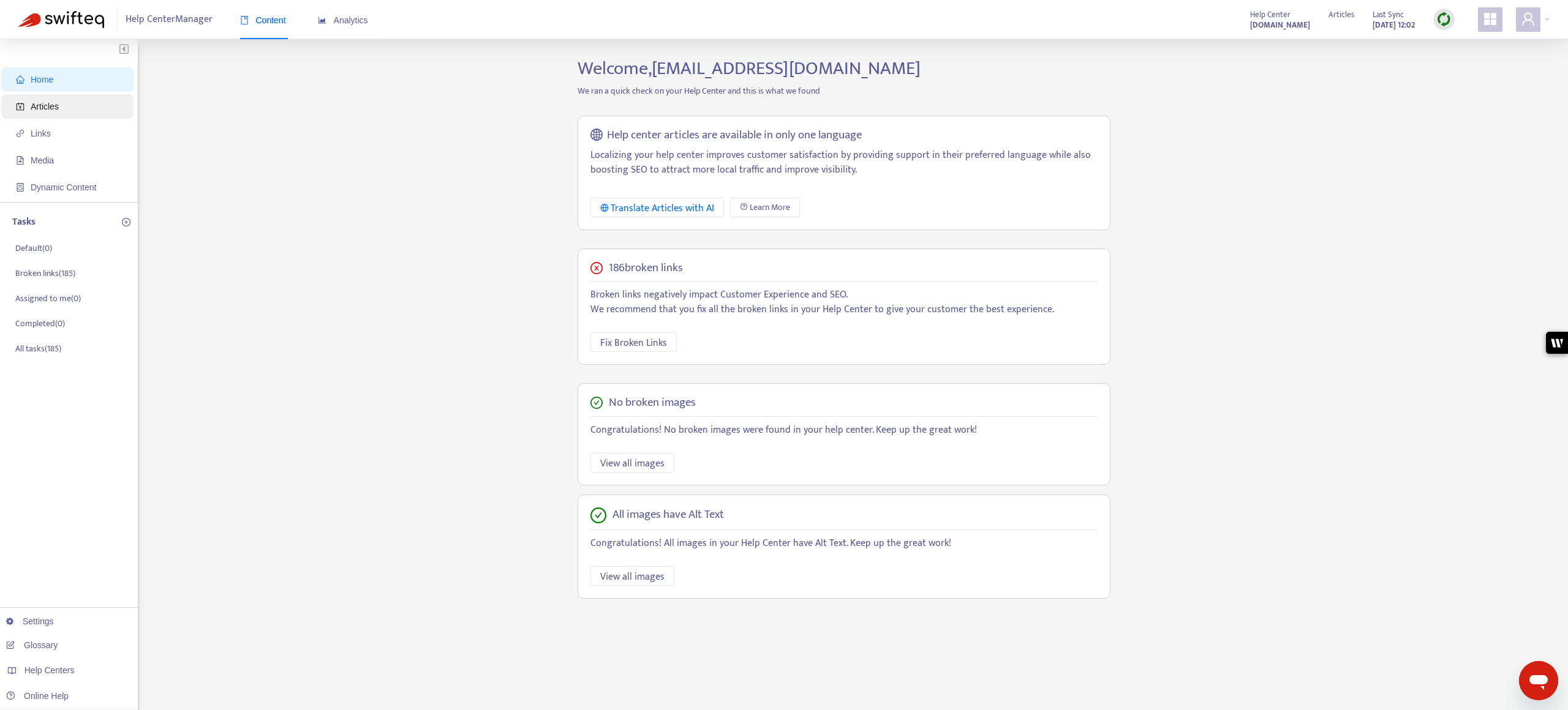
click at [73, 106] on span "Articles" at bounding box center [70, 106] width 107 height 24
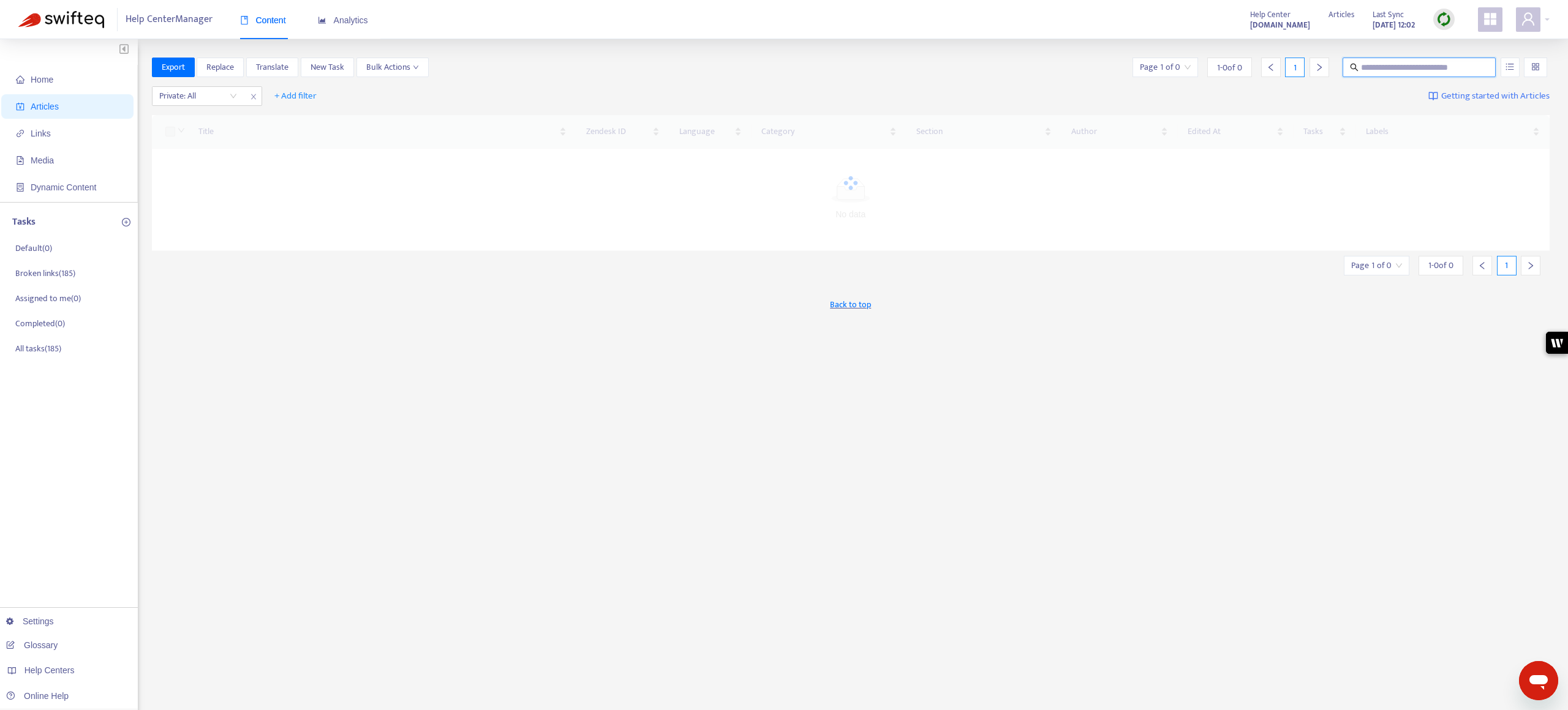
click at [1365, 61] on input "text" at bounding box center [1419, 67] width 117 height 14
paste input "**********"
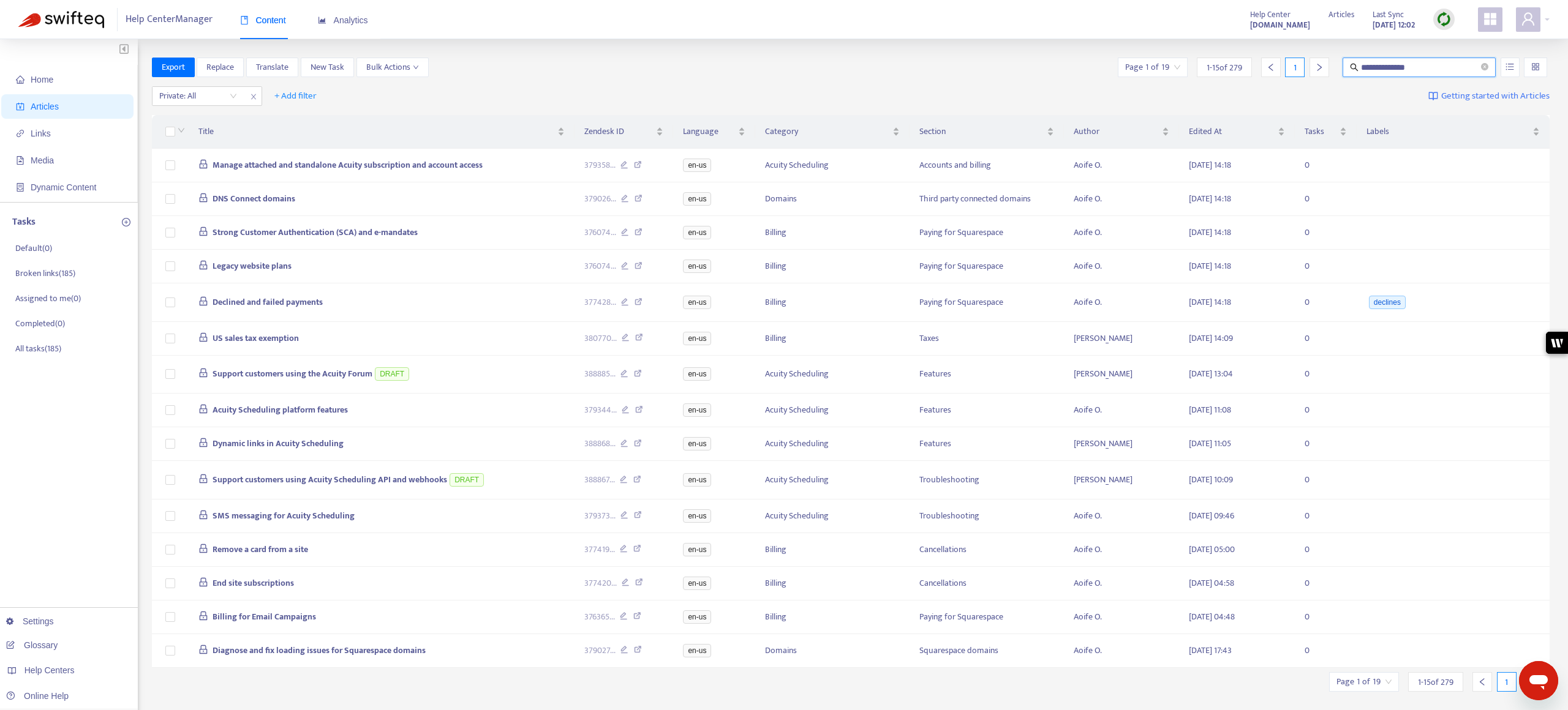
click at [1423, 64] on input "**********" at bounding box center [1419, 67] width 117 height 14
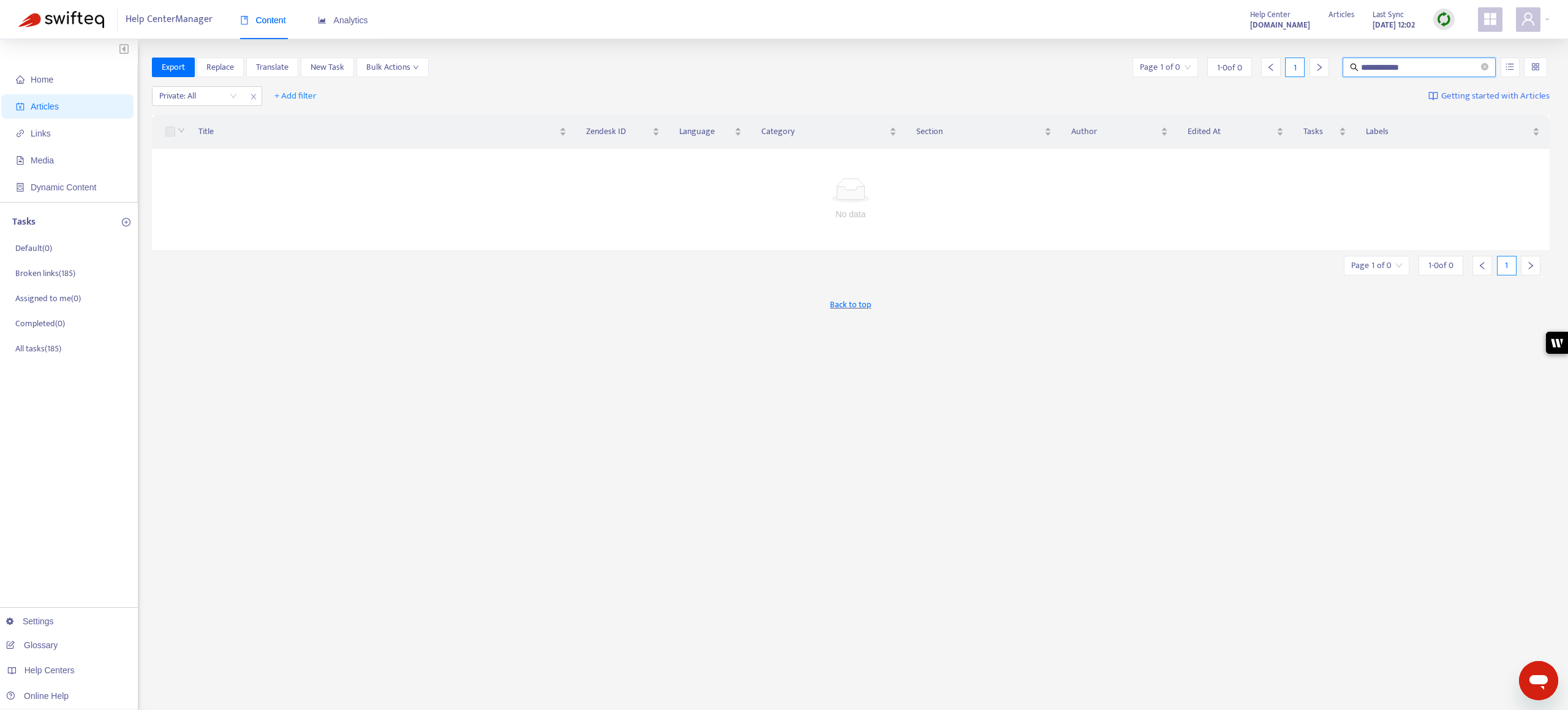
click at [1420, 72] on input "**********" at bounding box center [1419, 67] width 117 height 14
drag, startPoint x: 1443, startPoint y: 66, endPoint x: 1276, endPoint y: 68, distance: 167.0
click at [1279, 68] on div "**********" at bounding box center [1339, 68] width 419 height 20
paste input "**"
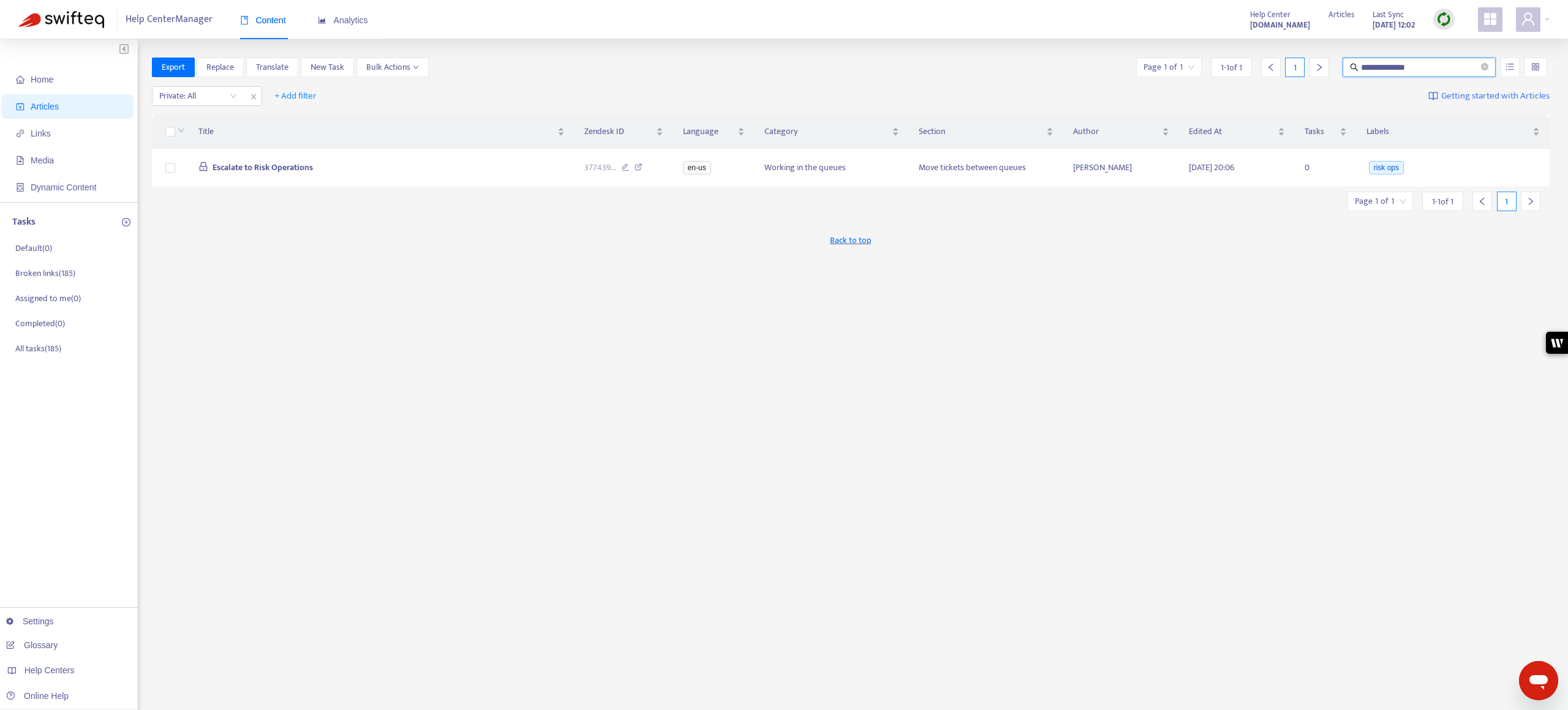
drag, startPoint x: 1442, startPoint y: 70, endPoint x: 1347, endPoint y: 68, distance: 95.0
click at [1347, 68] on span "**********" at bounding box center [1418, 68] width 153 height 20
paste input "text"
click at [1405, 68] on input "**********" at bounding box center [1419, 67] width 117 height 14
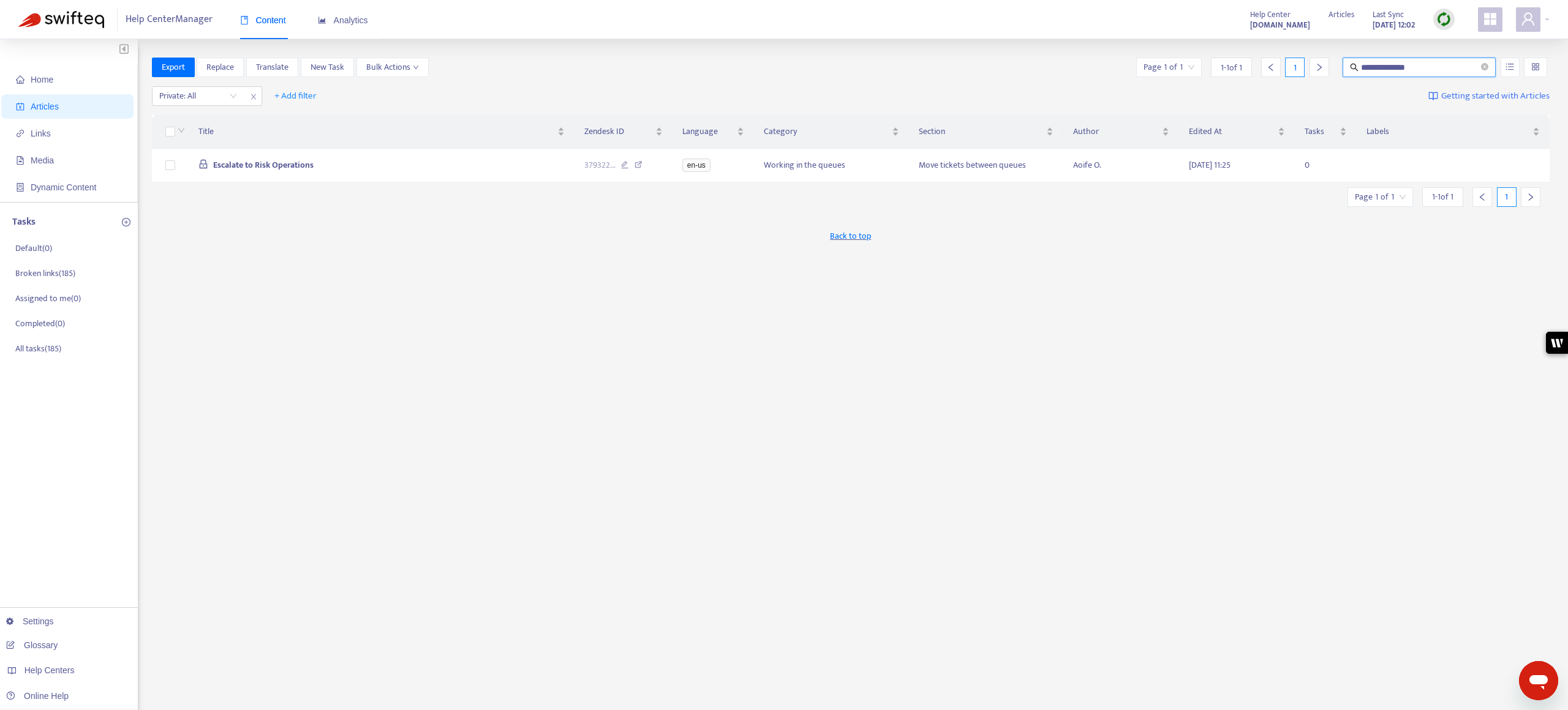
click at [1405, 68] on input "**********" at bounding box center [1419, 67] width 117 height 14
drag, startPoint x: 1437, startPoint y: 70, endPoint x: 1330, endPoint y: 66, distance: 107.1
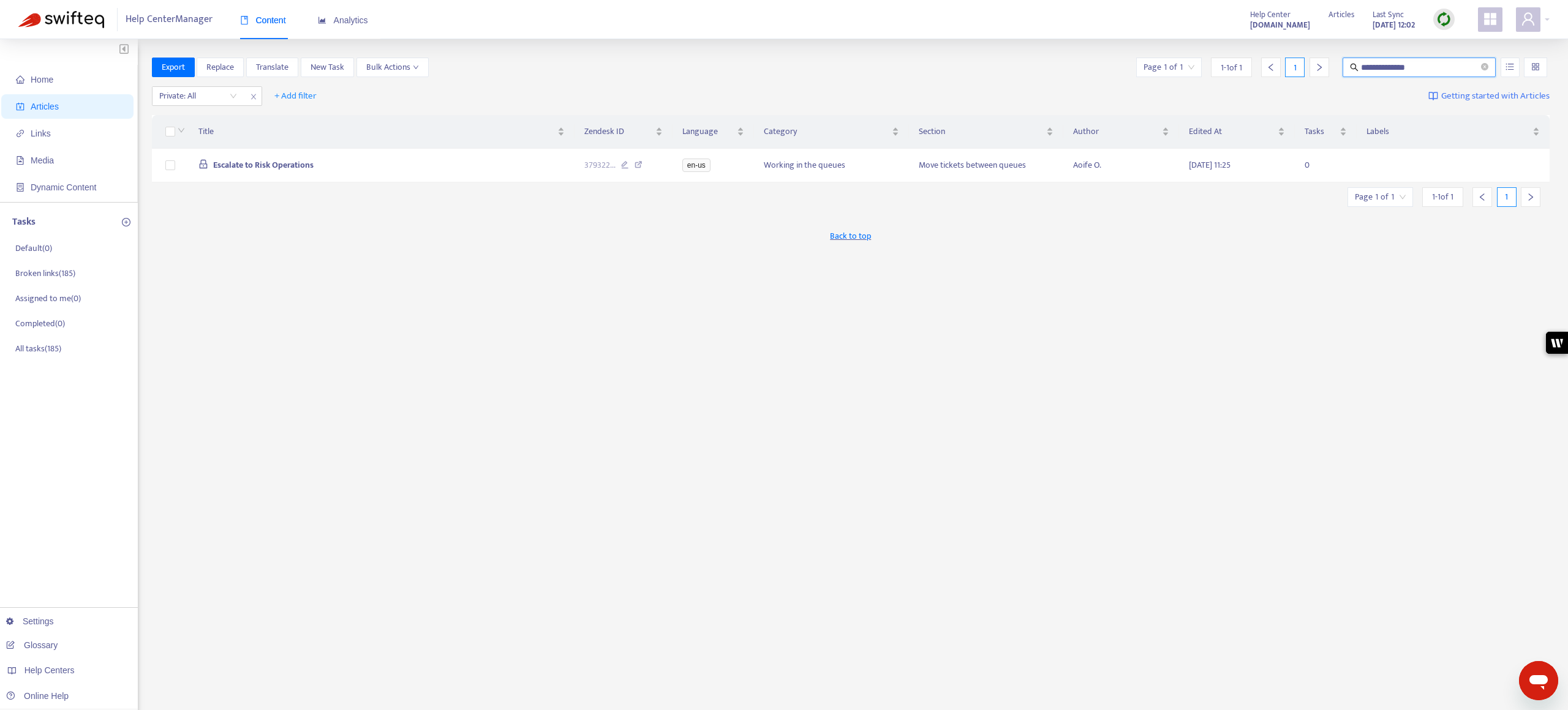
click at [1330, 66] on div "**********" at bounding box center [1341, 68] width 415 height 20
paste input "text"
type input "**********"
click at [976, 317] on div "**********" at bounding box center [851, 416] width 1398 height 716
click at [58, 131] on span "Links" at bounding box center [70, 133] width 107 height 24
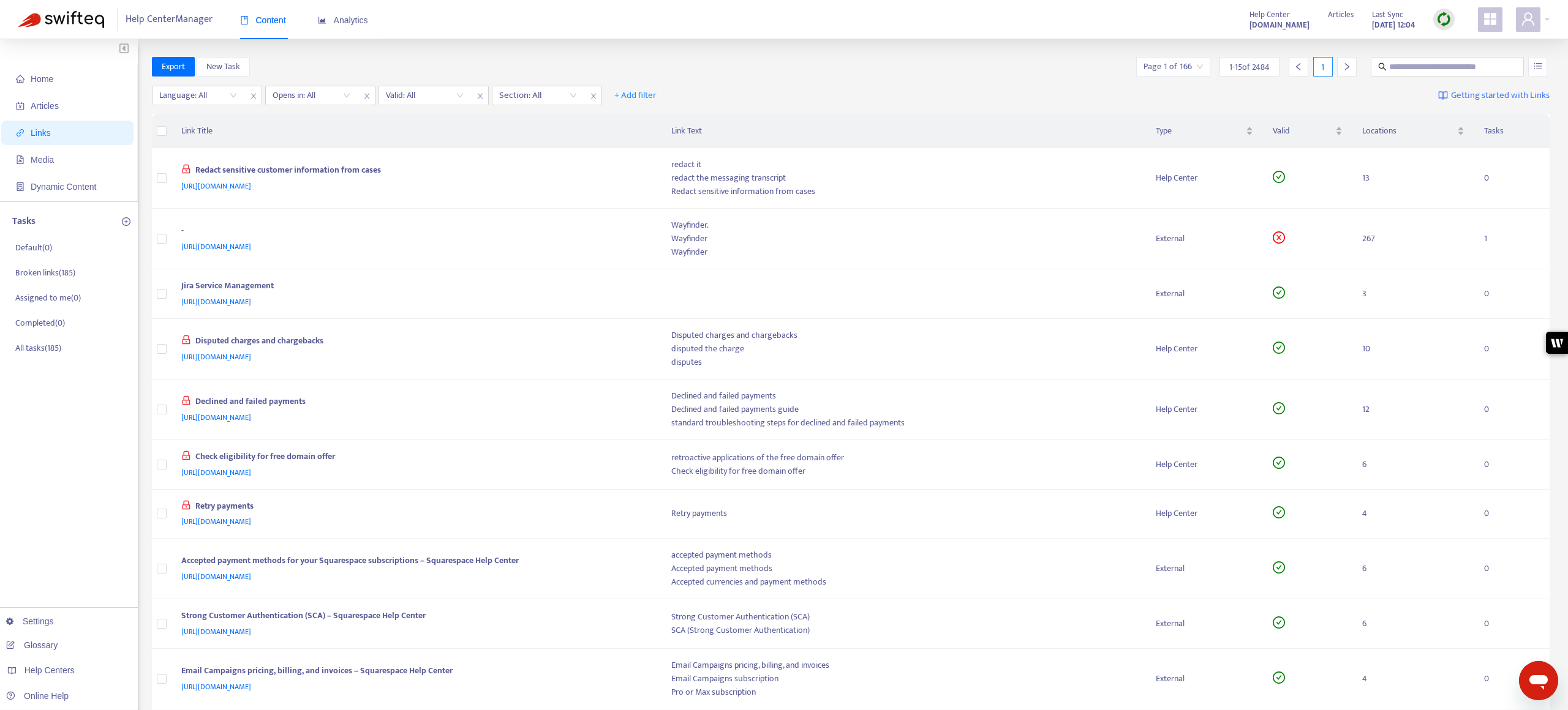
scroll to position [3, 0]
click at [459, 93] on input "search" at bounding box center [425, 94] width 78 height 18
click at [432, 151] on div "No" at bounding box center [496, 156] width 213 height 14
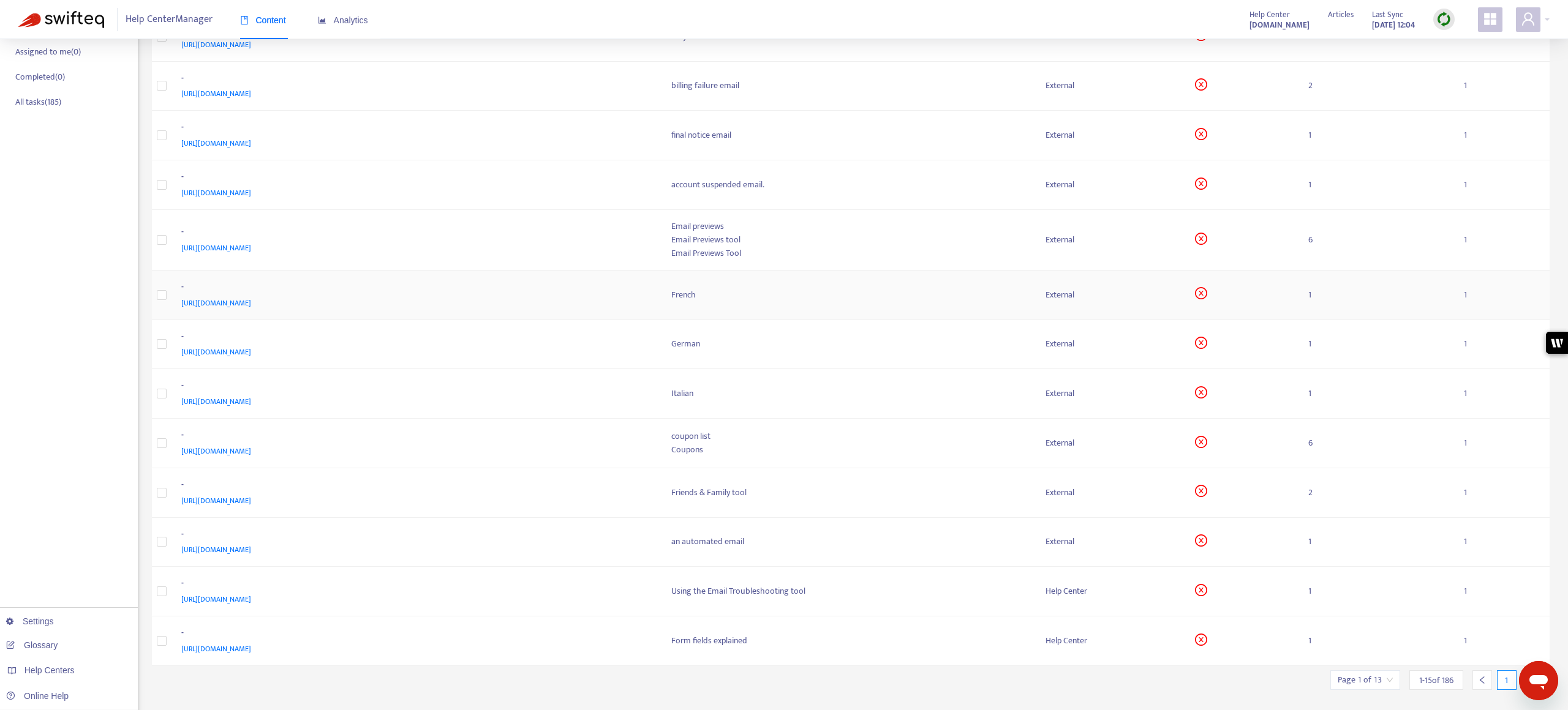
scroll to position [271, 0]
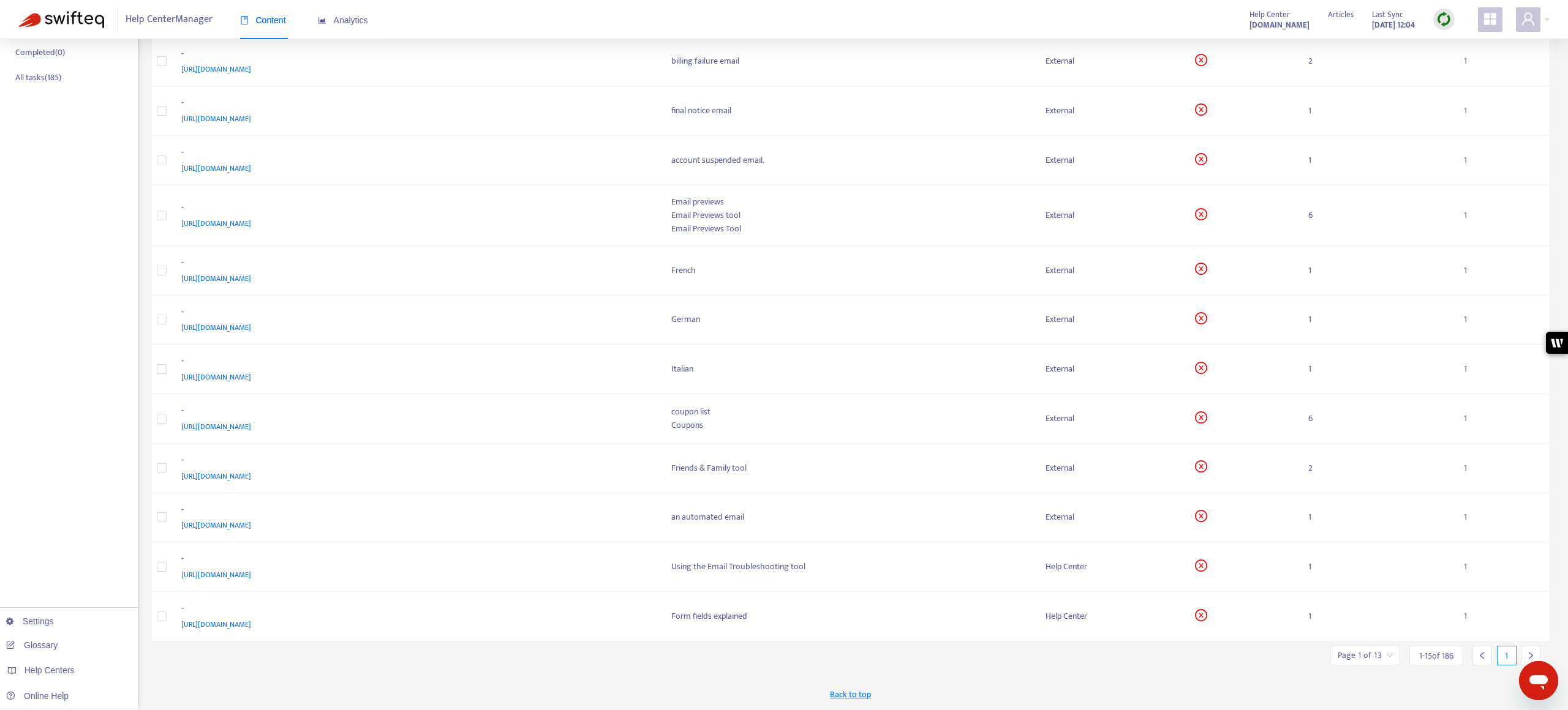
click at [1528, 654] on icon "right" at bounding box center [1530, 655] width 8 height 8
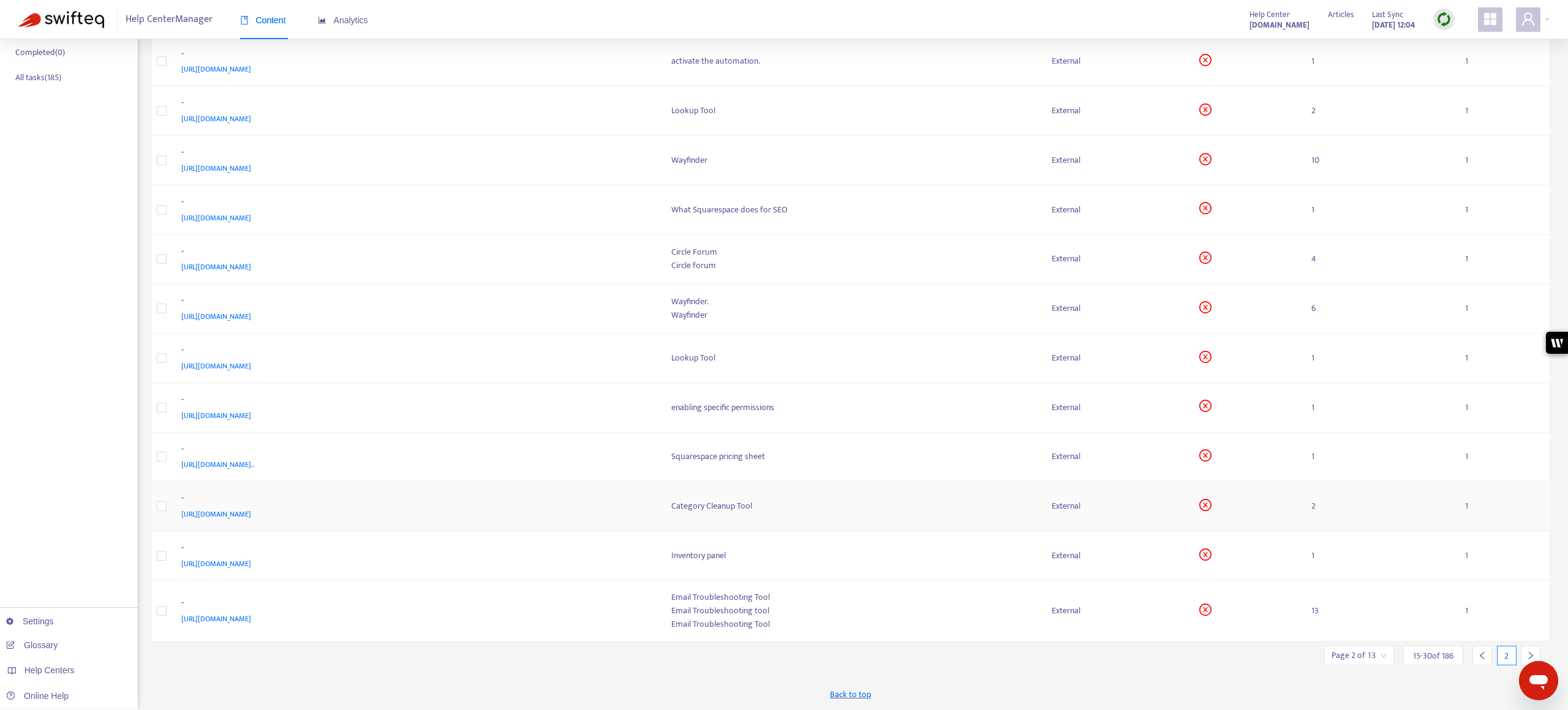
scroll to position [0, 0]
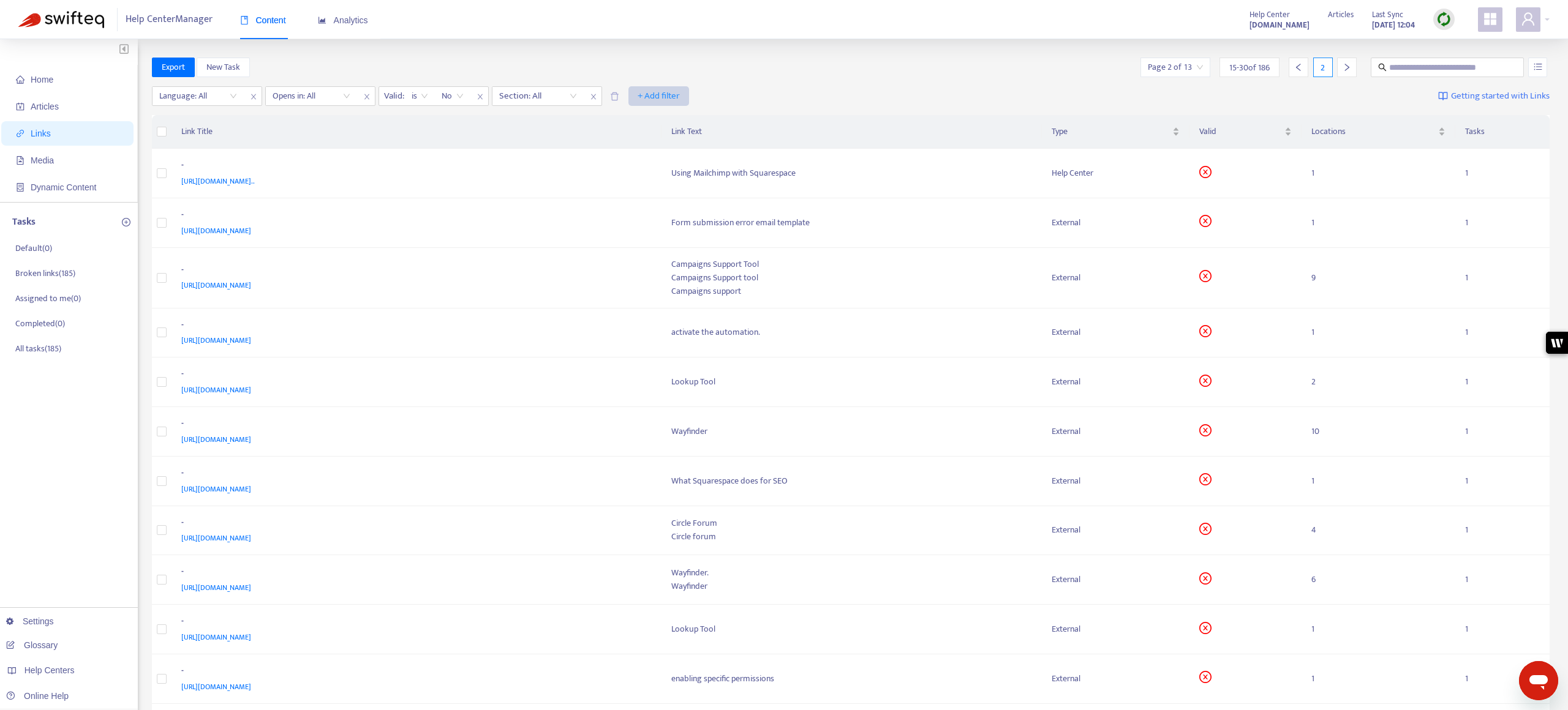
click at [636, 98] on button "+ Add filter" at bounding box center [658, 97] width 61 height 20
click at [647, 178] on span "Type" at bounding box center [658, 179] width 42 height 14
click at [665, 97] on input "search" at bounding box center [651, 96] width 78 height 18
click at [657, 140] on div "Help Center" at bounding box center [722, 139] width 213 height 14
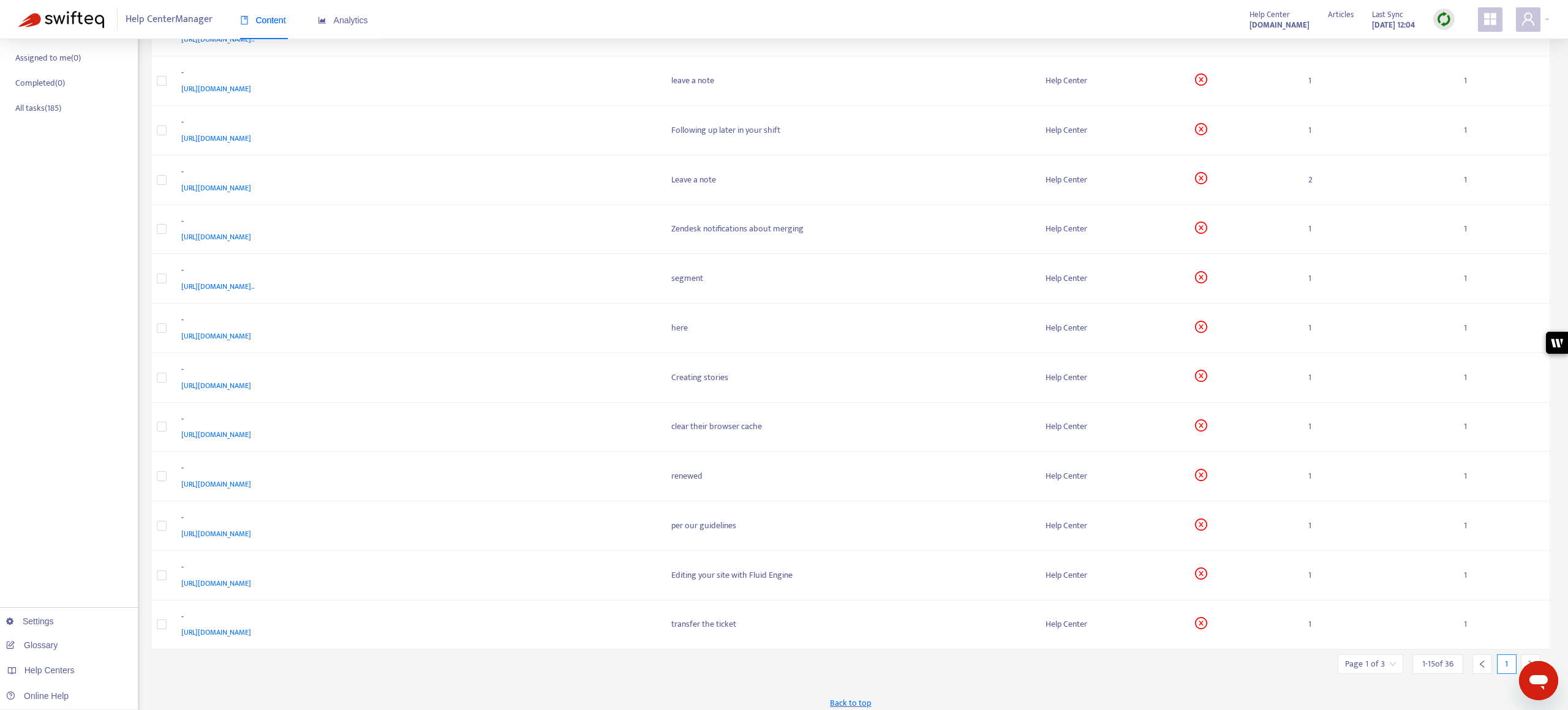
scroll to position [248, 0]
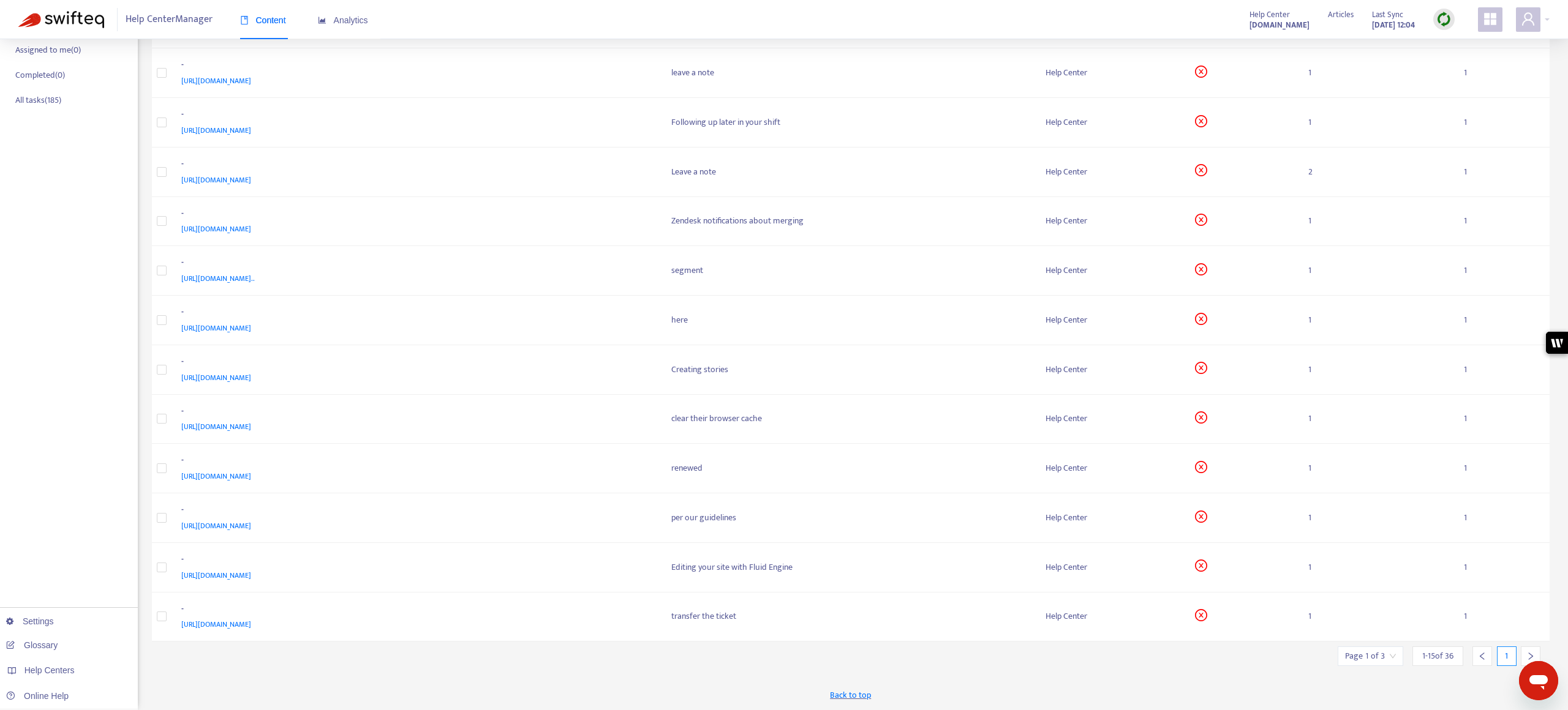
click at [1524, 652] on div at bounding box center [1530, 657] width 20 height 20
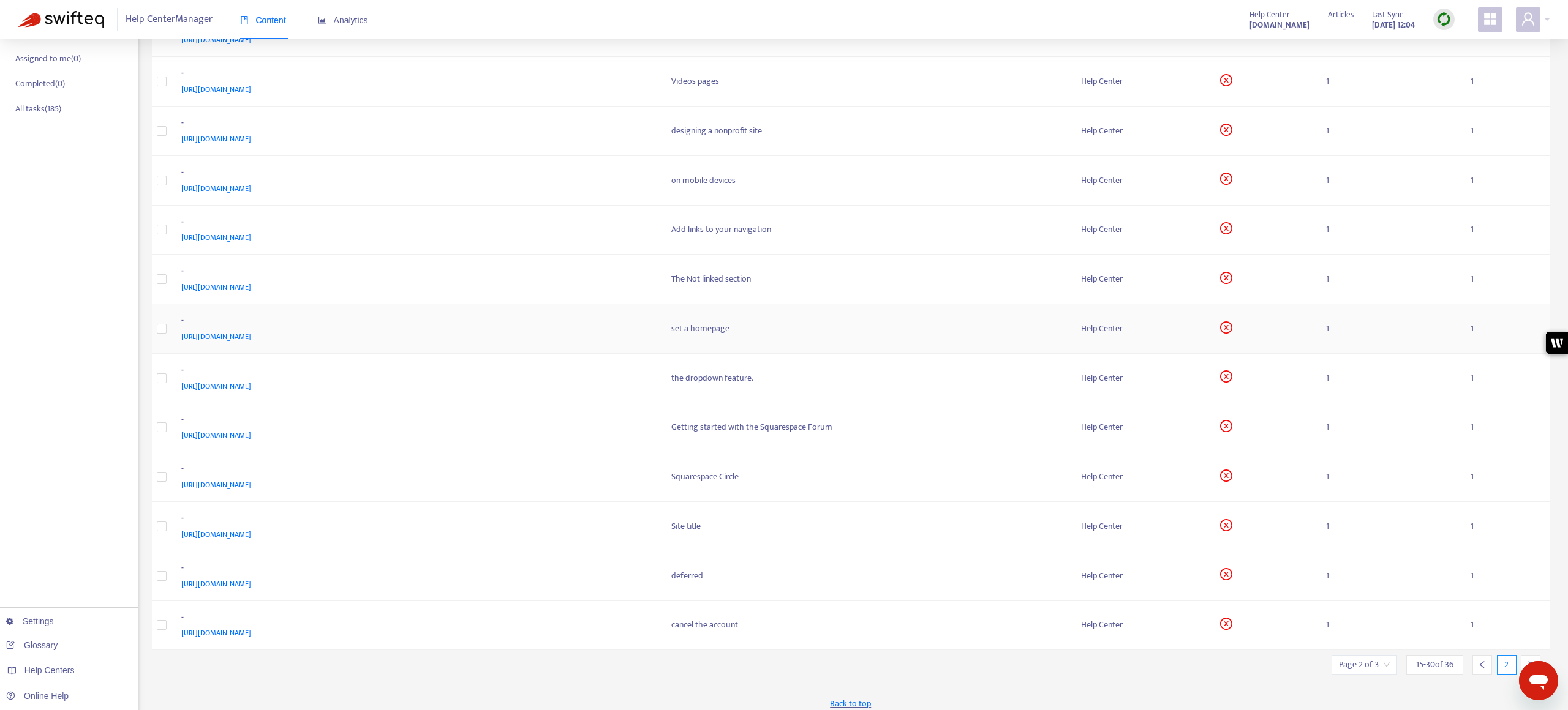
scroll to position [240, 0]
click at [1533, 659] on div at bounding box center [1530, 665] width 20 height 20
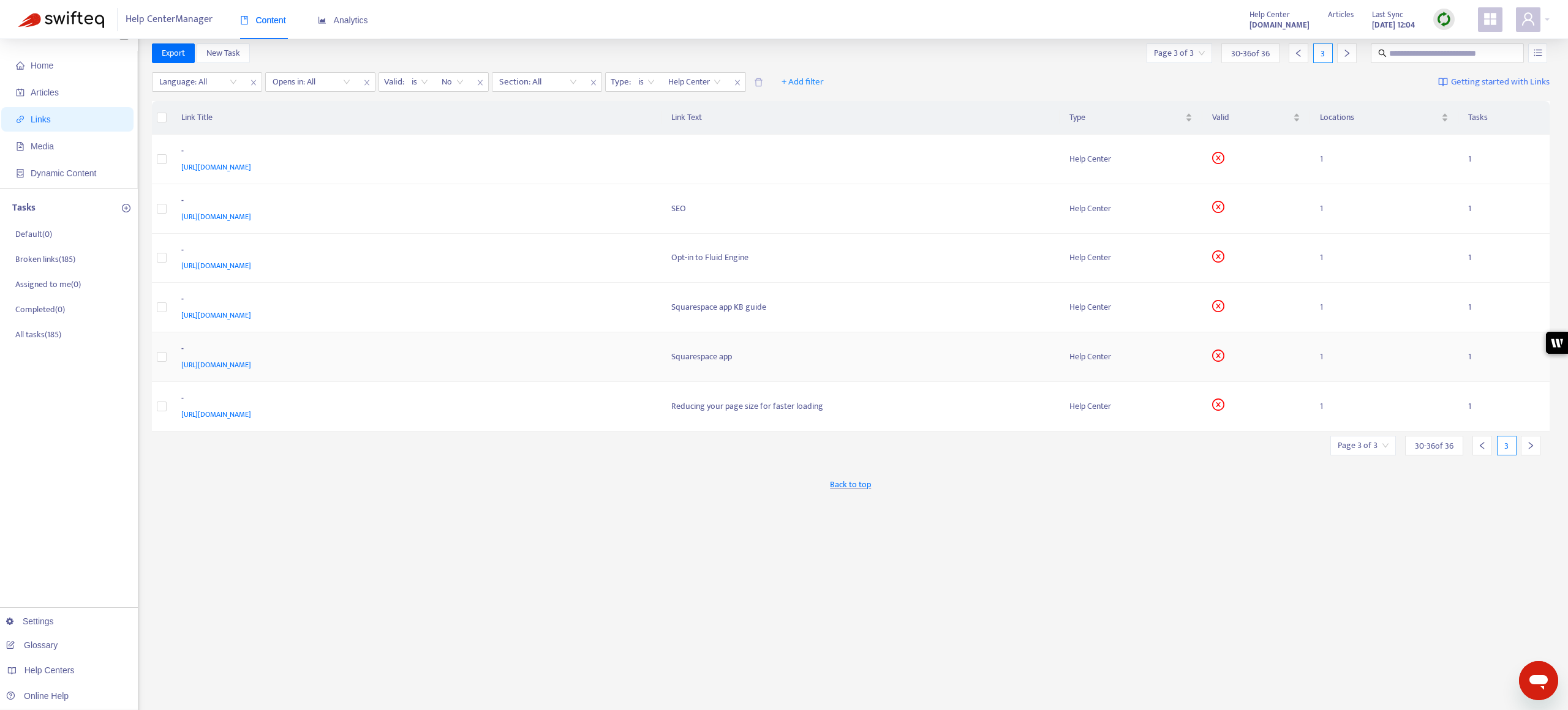
scroll to position [0, 0]
